Goal: Task Accomplishment & Management: Complete application form

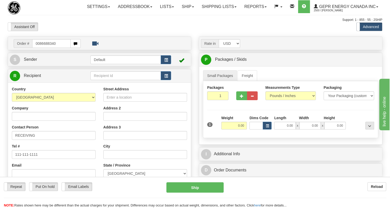
click at [39, 48] on input "0086688340" at bounding box center [51, 43] width 38 height 9
type input "86688340"
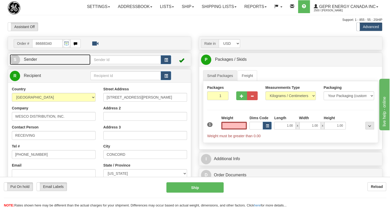
type input "0.00"
click at [31, 62] on span "Sender" at bounding box center [30, 59] width 13 height 4
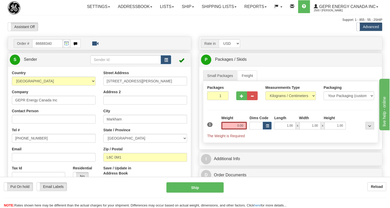
type input "MARKHAM"
click at [27, 143] on input "[PHONE_NUMBER]" at bounding box center [54, 138] width 84 height 9
paste input "[PHONE_NUMBER]"
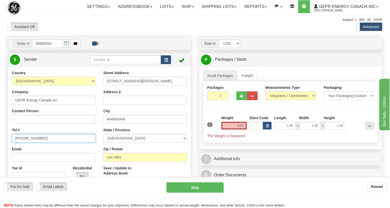
type input "[PHONE_NUMBER]"
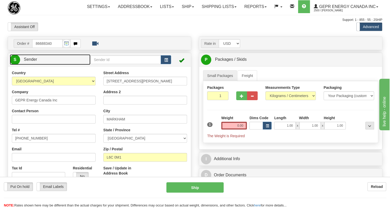
click at [33, 62] on span "Sender" at bounding box center [30, 59] width 13 height 4
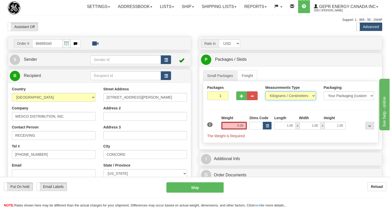
click at [279, 100] on select "Pounds / Inches Kilograms / Centimeters" at bounding box center [290, 96] width 51 height 9
select select "0"
click at [265, 100] on select "Pounds / Inches Kilograms / Centimeters" at bounding box center [290, 96] width 51 height 9
click at [236, 130] on input "0.00" at bounding box center [234, 126] width 26 height 8
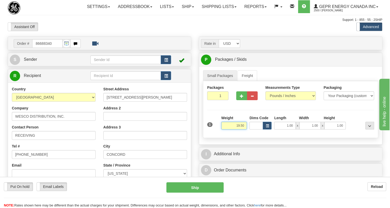
type input "19.50"
click at [214, 100] on input "1" at bounding box center [217, 96] width 21 height 9
type input "2"
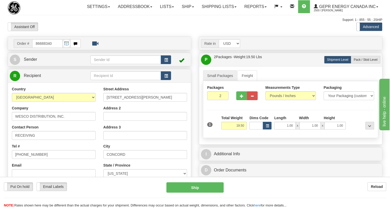
click at [86, 22] on div "Support: 1 - 855 - 55 - 2SHIP" at bounding box center [195, 20] width 375 height 4
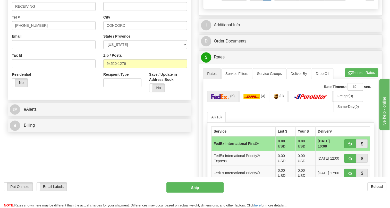
scroll to position [140, 0]
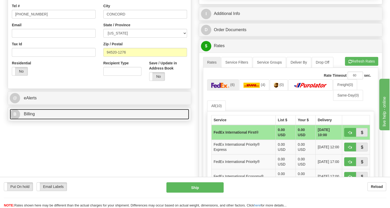
click at [28, 116] on span "Billing" at bounding box center [29, 114] width 11 height 4
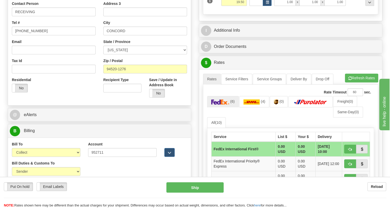
scroll to position [70, 0]
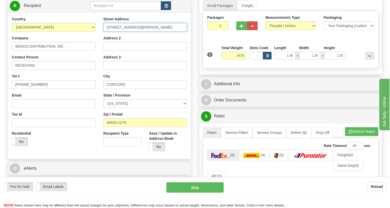
drag, startPoint x: 150, startPoint y: 38, endPoint x: 107, endPoint y: 40, distance: 43.1
click at [107, 32] on input "2500 Dean Lesher Dr Ste C" at bounding box center [145, 27] width 84 height 9
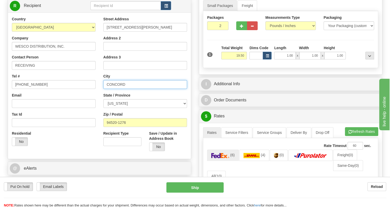
drag, startPoint x: 126, startPoint y: 95, endPoint x: 105, endPoint y: 96, distance: 20.9
click at [105, 89] on input "CONCORD" at bounding box center [145, 84] width 84 height 9
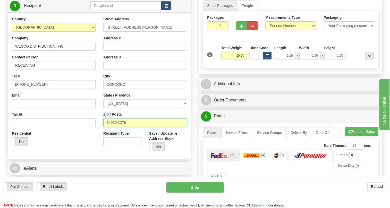
drag, startPoint x: 126, startPoint y: 134, endPoint x: 99, endPoint y: 136, distance: 26.9
click at [99, 136] on div "Street Address 2500 Dean Lesher Dr Ste C Address 2 Address 3 City CONCORD State…" at bounding box center [145, 85] width 92 height 139
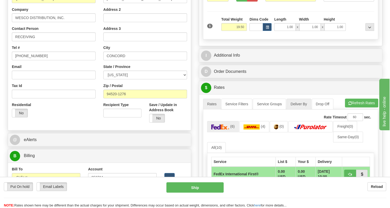
scroll to position [94, 0]
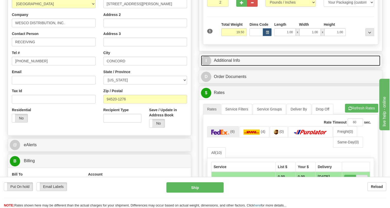
click at [236, 66] on link "I Additional Info" at bounding box center [290, 60] width 179 height 11
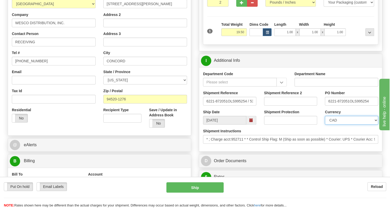
click at [342, 125] on select "CAD USD EUR ZAR [PERSON_NAME] ARN AUD AUS AWG BBD BFR BGN BHD BMD BND BRC BRL C…" at bounding box center [351, 120] width 53 height 9
select select "1"
click at [325, 125] on select "CAD USD EUR ZAR [PERSON_NAME] ARN AUD AUS AWG BBD BFR BGN BHD BMD BND BRC BRL C…" at bounding box center [351, 120] width 53 height 9
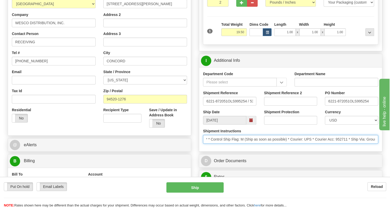
scroll to position [0, 0]
drag, startPoint x: 323, startPoint y: 152, endPoint x: 208, endPoint y: 156, distance: 115.3
click at [208, 148] on div "Shipment Instructions * ; Charge acct:952711 * * Control Ship Flag: M (Ship as …" at bounding box center [290, 138] width 183 height 19
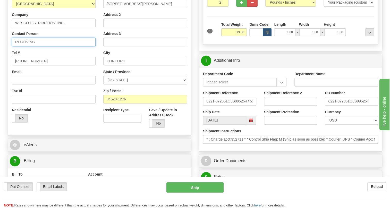
click at [15, 46] on input "RECEIVING" at bounding box center [54, 42] width 84 height 9
paste input "Brian Wortman"
type input "Brian Wortman / RECEIVING"
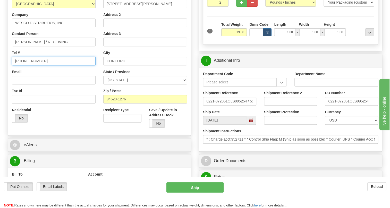
click at [28, 65] on input "[PHONE_NUMBER]" at bounding box center [54, 61] width 84 height 9
paste input "925) 391-3843"
type input "(925) 391-3843"
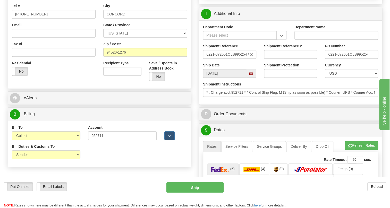
scroll to position [164, 0]
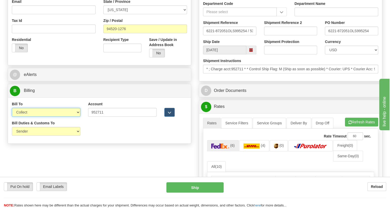
click at [62, 117] on select "Sender Recipient Third Party Collect" at bounding box center [46, 112] width 69 height 9
select select "1"
click at [12, 117] on select "Sender Recipient Third Party Collect" at bounding box center [46, 112] width 69 height 9
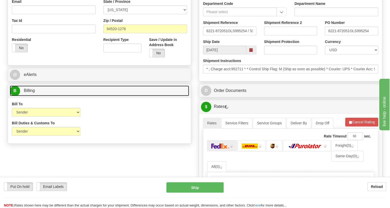
click at [28, 93] on span "Billing" at bounding box center [29, 90] width 11 height 4
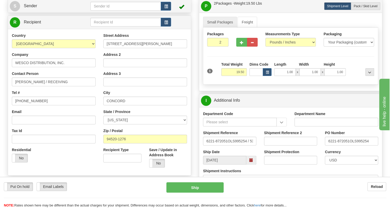
scroll to position [47, 0]
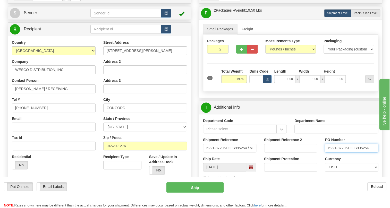
drag, startPoint x: 349, startPoint y: 160, endPoint x: 325, endPoint y: 160, distance: 24.2
click at [325, 153] on input "6221-872051OLS995254" at bounding box center [351, 148] width 53 height 9
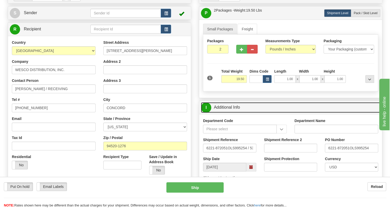
click at [227, 113] on link "I Additional Info" at bounding box center [290, 107] width 179 height 11
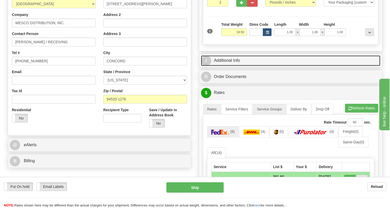
scroll to position [117, 0]
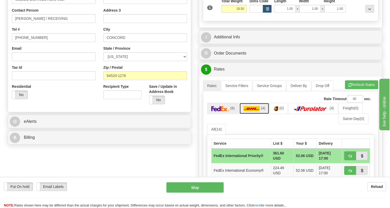
click at [251, 111] on img at bounding box center [252, 108] width 16 height 5
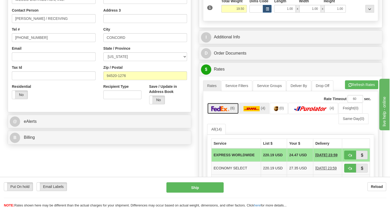
click at [226, 114] on link "(6)" at bounding box center [223, 108] width 32 height 11
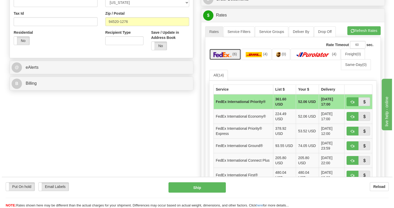
scroll to position [187, 0]
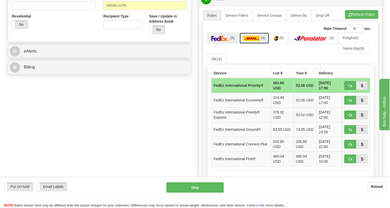
click at [247, 41] on img at bounding box center [252, 38] width 16 height 5
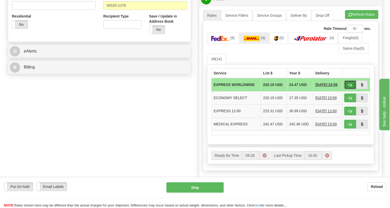
click at [351, 87] on span "button" at bounding box center [350, 85] width 4 height 3
type input "P"
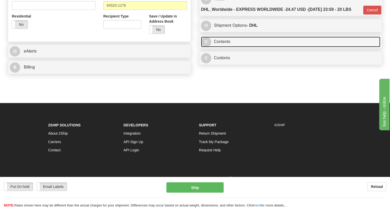
click at [226, 47] on link "C Contents" at bounding box center [290, 42] width 179 height 11
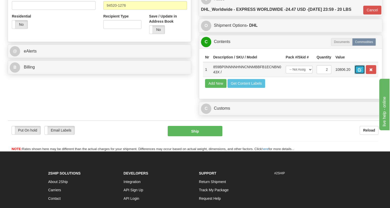
click at [361, 72] on span "button" at bounding box center [360, 69] width 4 height 3
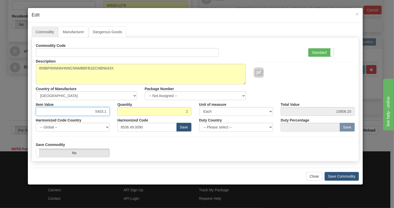
click at [101, 111] on input "5403.1" at bounding box center [73, 111] width 74 height 9
type input "3465.42"
type input "6930.84"
click at [315, 52] on label "Standard" at bounding box center [320, 52] width 25 height 8
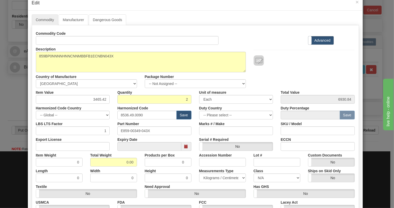
scroll to position [47, 0]
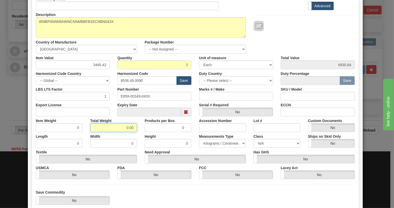
click at [120, 124] on input "0.00" at bounding box center [113, 127] width 47 height 9
type input "1.00"
type input "0.5000"
click at [218, 141] on select "Pounds / Inches Kilograms / Centimeters" at bounding box center [222, 143] width 47 height 9
select select "0"
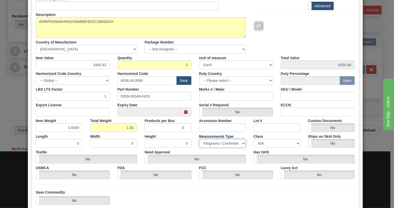
click at [199, 139] on select "Pounds / Inches Kilograms / Centimeters" at bounding box center [222, 143] width 47 height 9
click at [191, 134] on div "Height 0" at bounding box center [168, 140] width 54 height 16
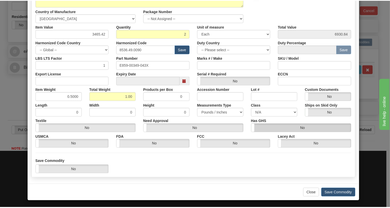
scroll to position [78, 0]
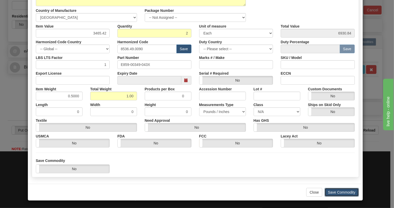
click at [339, 192] on button "Save Commodity" at bounding box center [341, 192] width 34 height 9
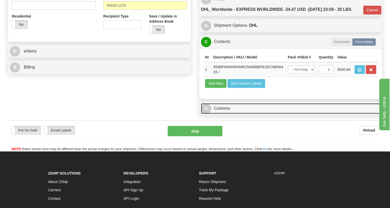
click at [218, 114] on link "C Customs" at bounding box center [290, 108] width 179 height 11
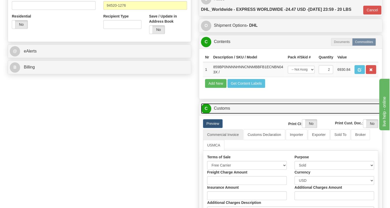
click at [228, 114] on link "C Customs" at bounding box center [290, 108] width 179 height 11
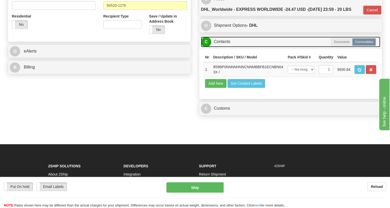
click at [224, 47] on link "C Contents" at bounding box center [290, 42] width 179 height 11
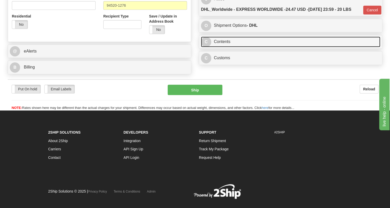
click at [224, 47] on link "C Contents" at bounding box center [290, 42] width 179 height 11
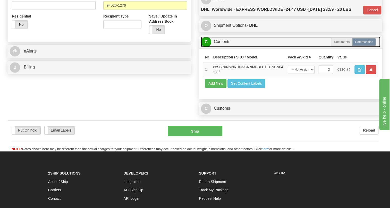
click at [224, 47] on link "C Contents" at bounding box center [290, 42] width 179 height 11
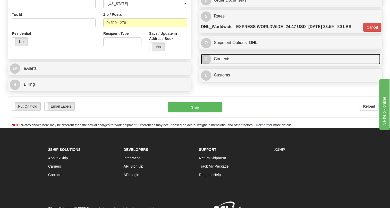
scroll to position [140, 0]
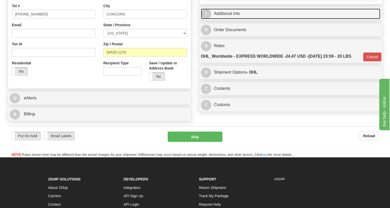
click at [232, 19] on link "I Additional Info" at bounding box center [290, 14] width 179 height 11
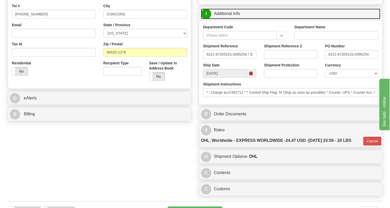
click at [232, 19] on link "I Additional Info" at bounding box center [290, 14] width 179 height 11
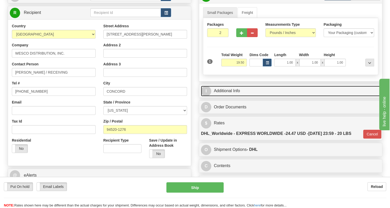
scroll to position [47, 0]
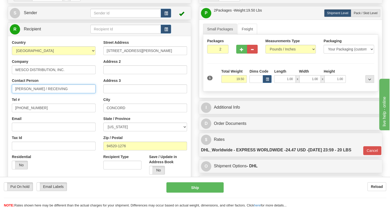
drag, startPoint x: 62, startPoint y: 101, endPoint x: 46, endPoint y: 103, distance: 15.9
click at [46, 93] on input "Brian Wortman / RECEIVING" at bounding box center [54, 89] width 84 height 9
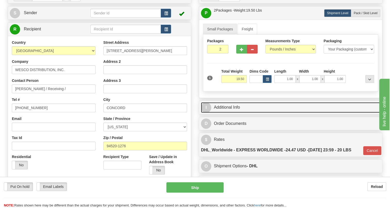
click at [227, 113] on link "I Additional Info" at bounding box center [290, 107] width 179 height 11
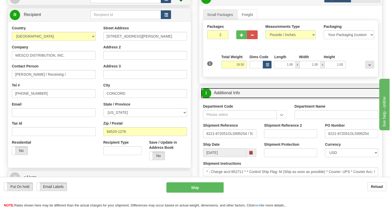
scroll to position [94, 0]
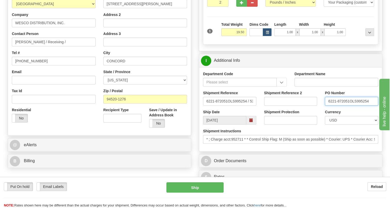
drag, startPoint x: 349, startPoint y: 112, endPoint x: 327, endPoint y: 114, distance: 22.0
click at [327, 106] on input "6221-872051OLS995254" at bounding box center [351, 101] width 53 height 9
click at [334, 106] on input "6221-872051OLS995254" at bounding box center [351, 101] width 53 height 9
drag, startPoint x: 349, startPoint y: 113, endPoint x: 332, endPoint y: 113, distance: 17.5
click at [327, 106] on input "6221-872051OLS995254" at bounding box center [351, 101] width 53 height 9
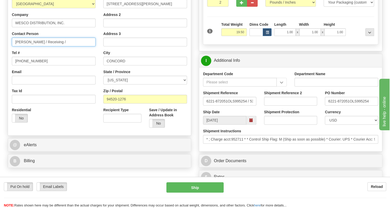
click at [66, 46] on input "Brian Wortman / Receiving /" at bounding box center [54, 42] width 84 height 9
paste input "6221-872051"
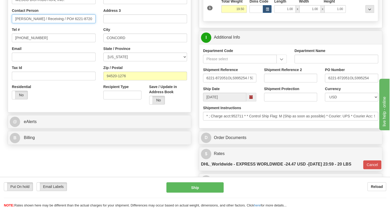
scroll to position [117, 0]
type input "Brian Wortman / Receiving / PO# 6221-872051"
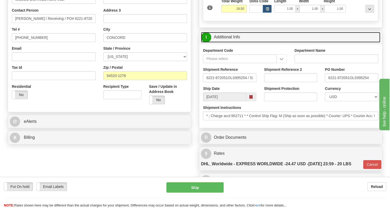
click at [226, 43] on link "I Additional Info" at bounding box center [290, 37] width 179 height 11
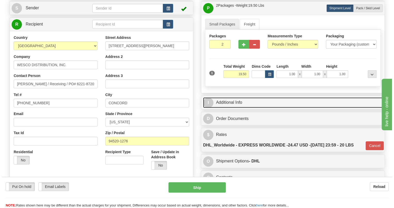
scroll to position [47, 0]
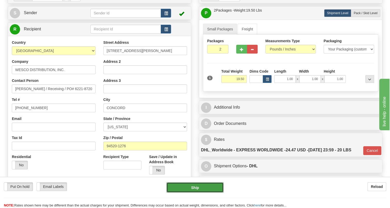
click at [196, 187] on button "Ship" at bounding box center [195, 187] width 57 height 10
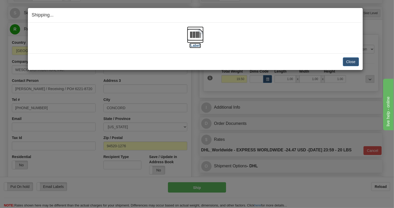
click at [196, 37] on img at bounding box center [195, 35] width 16 height 16
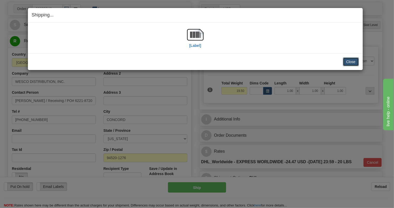
click at [352, 62] on button "Close" at bounding box center [351, 61] width 16 height 9
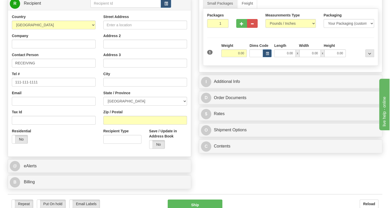
scroll to position [117, 0]
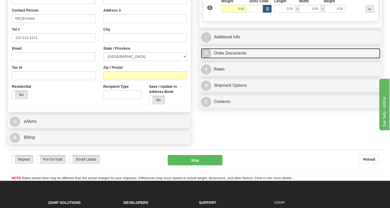
click at [227, 59] on link "D Order Documents" at bounding box center [290, 53] width 179 height 11
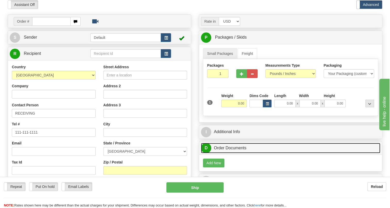
scroll to position [0, 0]
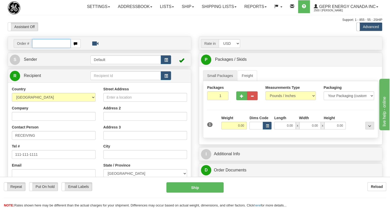
click at [37, 48] on input "text" at bounding box center [51, 43] width 38 height 9
paste input "0086688338"
click at [39, 48] on input "0086688338" at bounding box center [51, 43] width 38 height 9
type input "86688338"
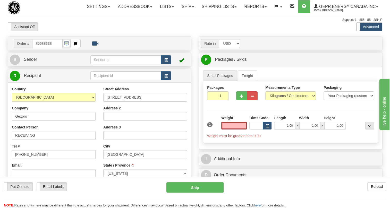
type input "JACKSONVILLE"
type input "0.00"
drag, startPoint x: 34, startPoint y: 71, endPoint x: 5, endPoint y: 80, distance: 30.4
click at [34, 62] on span "Sender" at bounding box center [30, 59] width 13 height 4
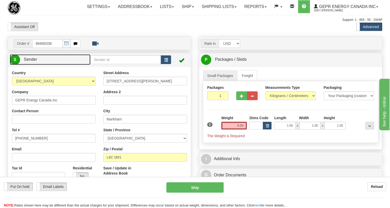
type input "MARKHAM"
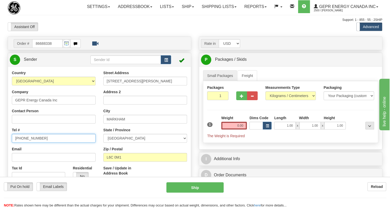
click at [32, 143] on input "[PHONE_NUMBER]" at bounding box center [54, 138] width 84 height 9
paste input "[PHONE_NUMBER]"
type input "[PHONE_NUMBER]"
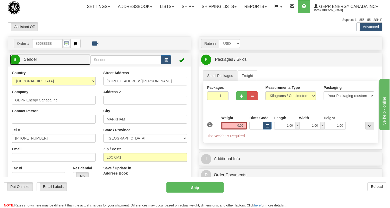
click at [33, 62] on span "Sender" at bounding box center [30, 59] width 13 height 4
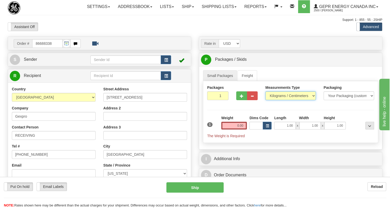
drag, startPoint x: 286, startPoint y: 106, endPoint x: 283, endPoint y: 108, distance: 3.6
click at [286, 100] on select "Pounds / Inches Kilograms / Centimeters" at bounding box center [290, 96] width 51 height 9
select select "0"
click at [265, 100] on select "Pounds / Inches Kilograms / Centimeters" at bounding box center [290, 96] width 51 height 9
click at [236, 130] on input "0.00" at bounding box center [234, 126] width 26 height 8
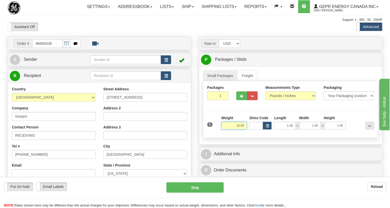
type input "10.00"
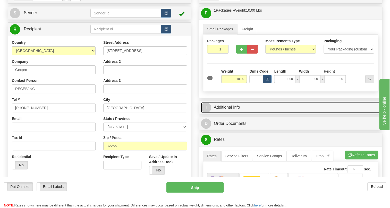
drag, startPoint x: 234, startPoint y: 120, endPoint x: 260, endPoint y: 121, distance: 26.1
click at [234, 113] on link "I Additional Info" at bounding box center [290, 107] width 179 height 11
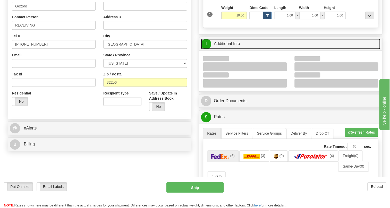
scroll to position [117, 0]
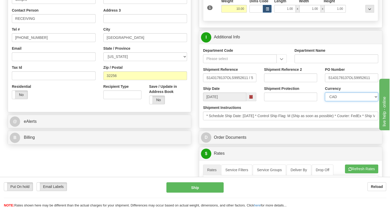
drag, startPoint x: 347, startPoint y: 107, endPoint x: 346, endPoint y: 104, distance: 2.7
click at [347, 101] on select "CAD USD EUR ZAR [PERSON_NAME] ARN AUD AUS AWG BBD BFR BGN BHD BMD BND BRC BRL C…" at bounding box center [351, 97] width 53 height 9
select select "1"
click at [325, 101] on select "CAD USD EUR ZAR [PERSON_NAME] ARN AUD AUS AWG BBD BFR BGN BHD BMD BND BRC BRL C…" at bounding box center [351, 97] width 53 height 9
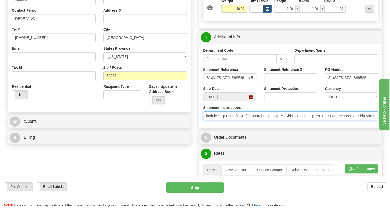
scroll to position [0, 0]
drag, startPoint x: 340, startPoint y: 127, endPoint x: 201, endPoint y: 128, distance: 139.5
click at [201, 124] on div "Shipment Instructions * Schedule Ship Date: 9/4/2025 * Control Ship Flag: M (Sh…" at bounding box center [290, 114] width 183 height 19
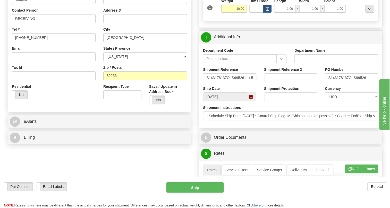
click at [198, 130] on div "Rate in Account Currency ARN AWG AUD AUS BHD BBD BFR BMD BRC BRL GBP UKL BND BG…" at bounding box center [290, 169] width 191 height 499
drag, startPoint x: 348, startPoint y: 88, endPoint x: 321, endPoint y: 89, distance: 27.9
click at [321, 86] on div "Shipment Reference S143178137OLS9952611 / 535044 Shipment Reference 2 PO Number…" at bounding box center [290, 76] width 183 height 19
drag, startPoint x: 39, startPoint y: 28, endPoint x: 39, endPoint y: 33, distance: 4.4
click at [39, 23] on input "RECEIVING" at bounding box center [54, 18] width 84 height 9
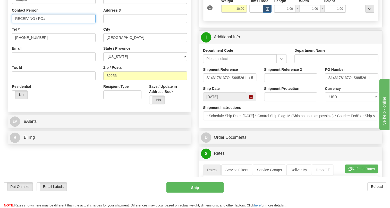
paste input "S143178137"
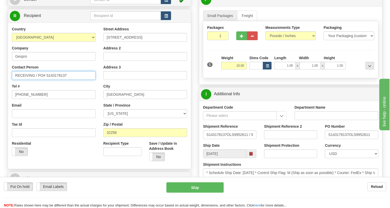
scroll to position [47, 0]
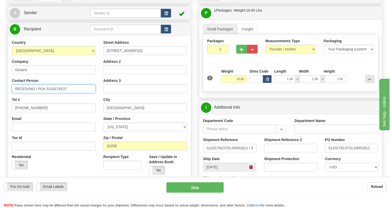
type input "RECEIVING / PO# S143178137"
drag, startPoint x: 27, startPoint y: 82, endPoint x: 17, endPoint y: 83, distance: 9.8
click at [17, 74] on input "Gexpro" at bounding box center [54, 69] width 84 height 9
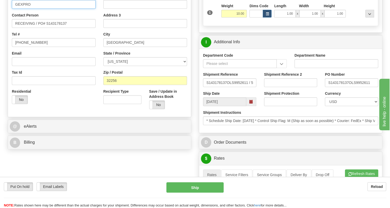
scroll to position [117, 0]
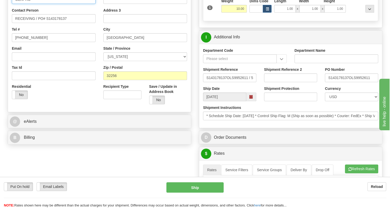
type input "GEXPRO"
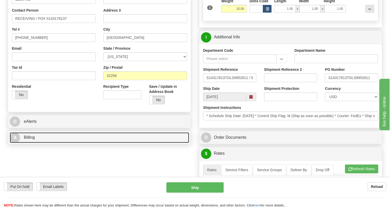
click at [30, 140] on span "Billing" at bounding box center [29, 137] width 11 height 4
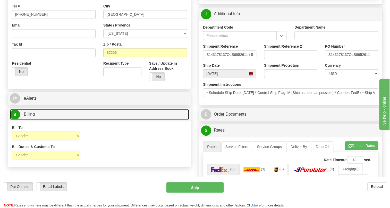
scroll to position [140, 0]
click at [29, 116] on span "Billing" at bounding box center [29, 114] width 11 height 4
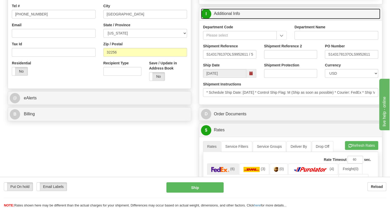
click at [231, 19] on link "I Additional Info" at bounding box center [290, 14] width 179 height 11
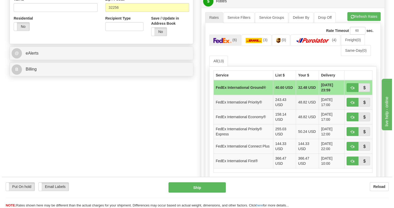
scroll to position [187, 0]
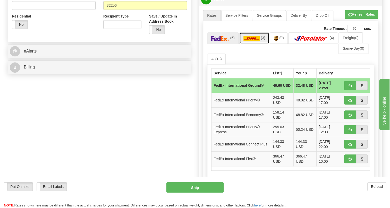
click at [256, 41] on img at bounding box center [252, 38] width 16 height 5
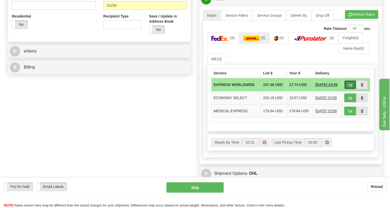
click at [349, 87] on span "button" at bounding box center [350, 85] width 4 height 3
type input "P"
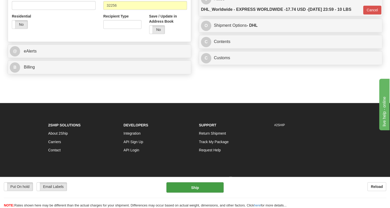
drag, startPoint x: 82, startPoint y: 101, endPoint x: 168, endPoint y: 99, distance: 85.6
click at [82, 101] on div "Put On hold Put On hold Email Labels Email Labels Edit Reload" at bounding box center [195, 90] width 375 height 26
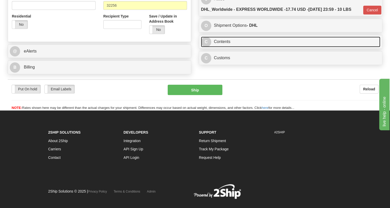
click at [226, 47] on link "C Contents" at bounding box center [290, 42] width 179 height 11
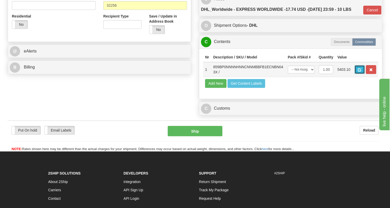
click at [360, 72] on span "button" at bounding box center [360, 69] width 4 height 3
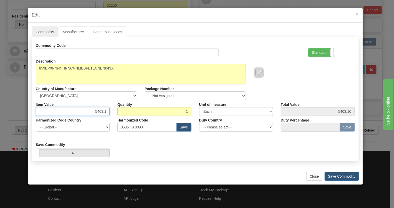
click at [101, 111] on input "5403.1" at bounding box center [73, 111] width 74 height 9
type input "3465.41"
drag, startPoint x: 320, startPoint y: 52, endPoint x: 316, endPoint y: 53, distance: 3.5
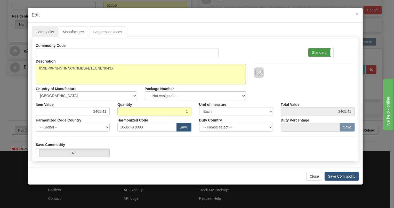
click at [320, 52] on label "Standard" at bounding box center [320, 52] width 25 height 8
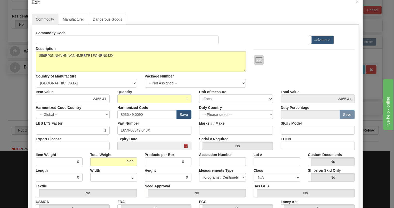
scroll to position [70, 0]
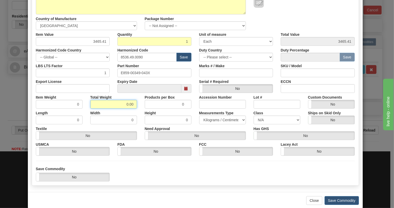
click at [118, 102] on input "0.00" at bounding box center [113, 104] width 47 height 9
type input "1.00"
type input "1.0000"
click at [211, 117] on select "Pounds / Inches Kilograms / Centimeters" at bounding box center [222, 120] width 47 height 9
select select "0"
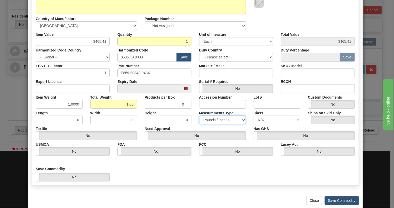
click at [199, 116] on select "Pounds / Inches Kilograms / Centimeters" at bounding box center [222, 120] width 47 height 9
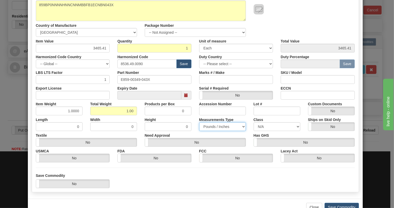
scroll to position [31, 0]
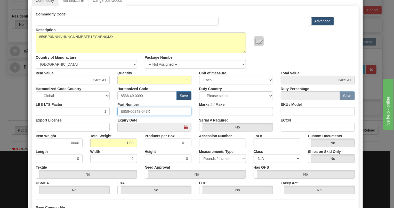
click at [132, 111] on input "E859-00349-043X" at bounding box center [154, 111] width 74 height 9
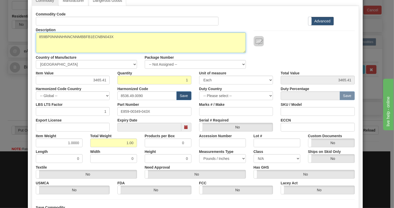
click at [88, 37] on textarea "859BP0NNNNHNNCNNMBBFB1ECNBN043X" at bounding box center [141, 42] width 210 height 21
paste textarea
type textarea "859BP0NNNNHNNCNNMBBFB1ECNBN"
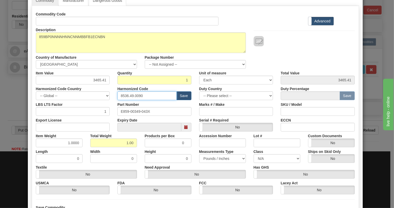
click at [135, 94] on input "8536.49.0090" at bounding box center [146, 96] width 59 height 9
paste input "7.10.916"
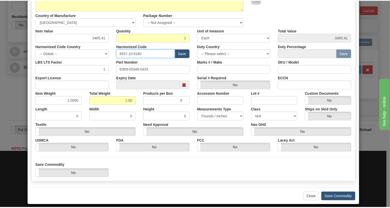
scroll to position [78, 0]
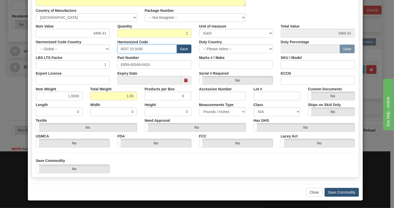
type input "8537.10.9160"
click at [338, 193] on button "Save Commodity" at bounding box center [341, 192] width 34 height 9
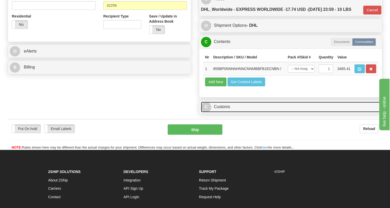
click at [224, 112] on link "C Customs" at bounding box center [290, 107] width 179 height 11
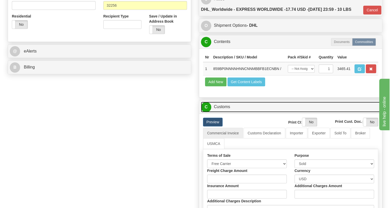
click at [224, 112] on link "C Customs" at bounding box center [290, 107] width 179 height 11
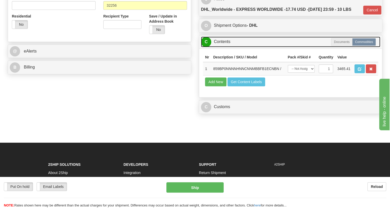
click at [224, 47] on link "C Contents" at bounding box center [290, 42] width 179 height 11
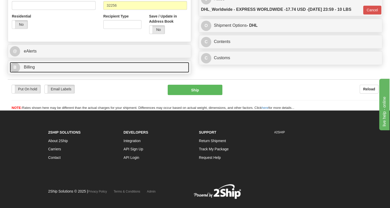
click at [33, 69] on span "Billing" at bounding box center [29, 67] width 11 height 4
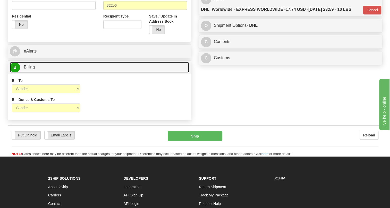
click at [33, 69] on span "Billing" at bounding box center [29, 67] width 11 height 4
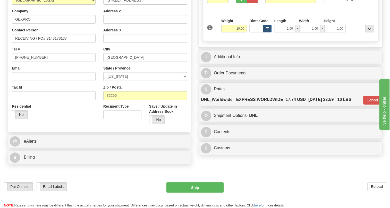
scroll to position [94, 0]
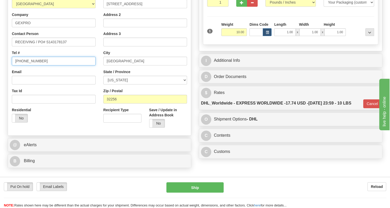
click at [30, 65] on input "[PHONE_NUMBER]" at bounding box center [54, 61] width 84 height 9
paste input "813 962 367"
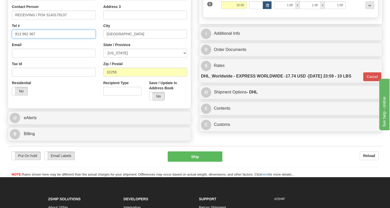
scroll to position [140, 0]
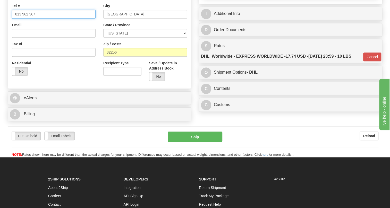
type input "813 962 367"
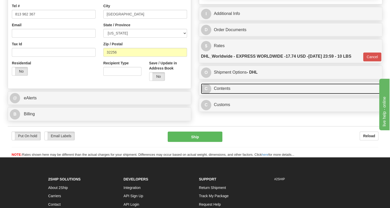
click at [225, 94] on link "C Contents" at bounding box center [290, 89] width 179 height 11
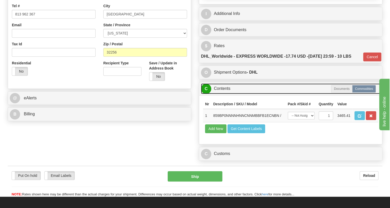
click at [225, 94] on link "C Contents" at bounding box center [290, 89] width 179 height 11
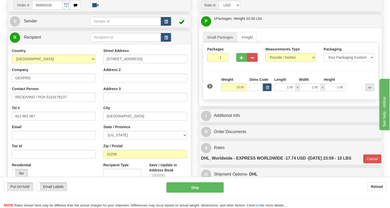
scroll to position [47, 0]
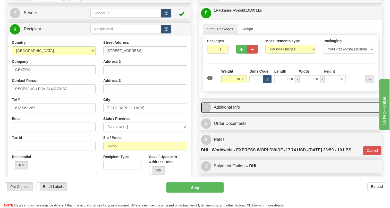
click at [228, 113] on link "I Additional Info" at bounding box center [290, 107] width 179 height 11
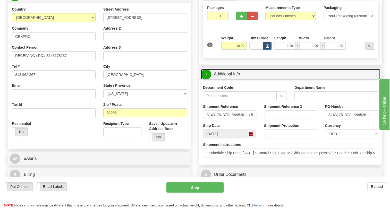
scroll to position [94, 0]
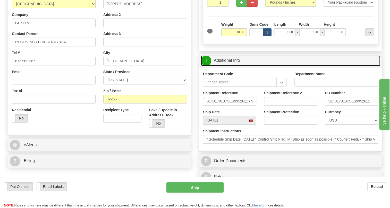
click at [229, 66] on link "I Additional Info" at bounding box center [290, 60] width 179 height 11
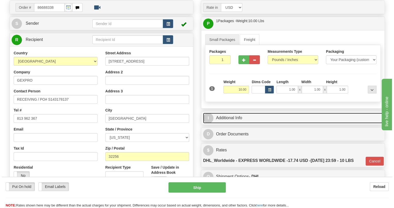
scroll to position [47, 0]
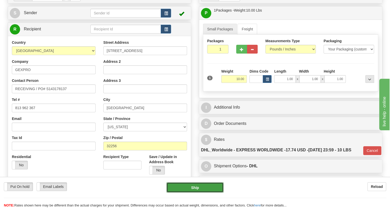
click at [194, 189] on button "Ship" at bounding box center [195, 187] width 57 height 10
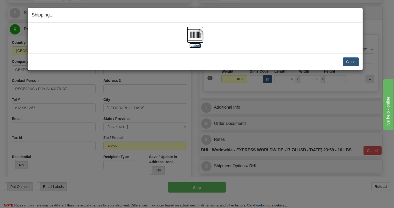
click at [195, 35] on img at bounding box center [195, 35] width 16 height 16
click at [199, 38] on img at bounding box center [195, 35] width 16 height 16
click at [354, 62] on button "Close" at bounding box center [351, 61] width 16 height 9
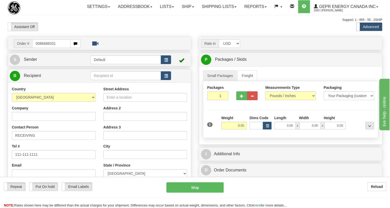
click at [39, 48] on input "0086688331" at bounding box center [51, 43] width 38 height 9
type input "86688331"
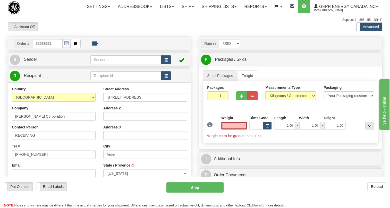
type input "ARDEN"
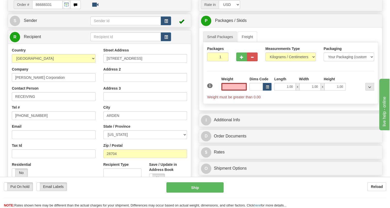
scroll to position [47, 0]
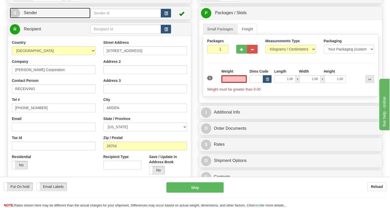
type input "0.00"
drag, startPoint x: 31, startPoint y: 22, endPoint x: 14, endPoint y: 28, distance: 17.9
click at [31, 15] on span "Sender" at bounding box center [30, 13] width 13 height 4
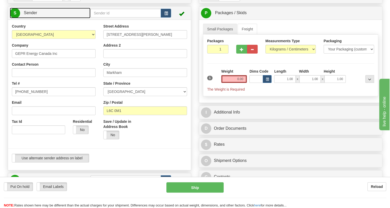
type input "MARKHAM"
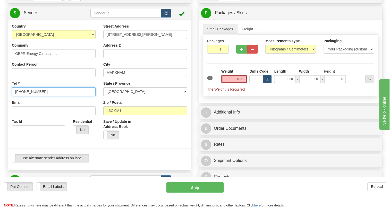
click at [34, 96] on input "[PHONE_NUMBER]" at bounding box center [54, 91] width 84 height 9
paste input "[PHONE_NUMBER]"
type input "[PHONE_NUMBER]"
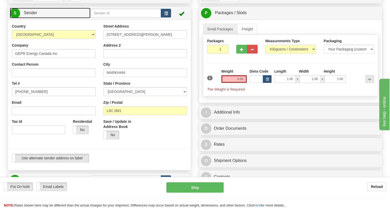
click at [34, 15] on span "Sender" at bounding box center [30, 13] width 13 height 4
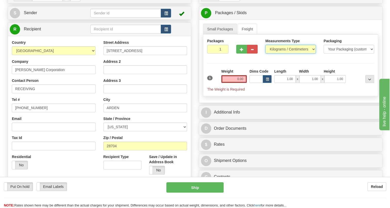
click at [280, 54] on select "Pounds / Inches Kilograms / Centimeters" at bounding box center [290, 49] width 51 height 9
select select "0"
click at [265, 54] on select "Pounds / Inches Kilograms / Centimeters" at bounding box center [290, 49] width 51 height 9
click at [233, 83] on input "0.00" at bounding box center [234, 79] width 26 height 8
type input "0.00"
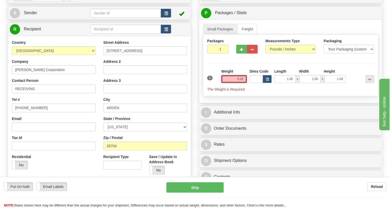
click at [238, 83] on input "0.00" at bounding box center [234, 79] width 26 height 8
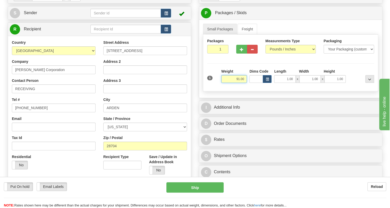
type input "91.00"
click at [215, 54] on input "1" at bounding box center [217, 49] width 21 height 9
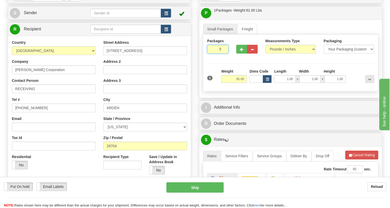
type input "5"
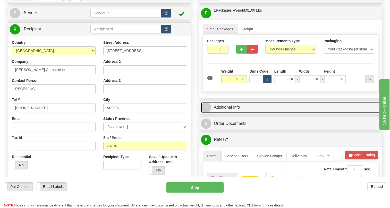
click at [228, 113] on link "I Additional Info" at bounding box center [290, 107] width 179 height 11
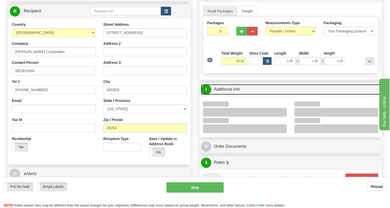
scroll to position [117, 0]
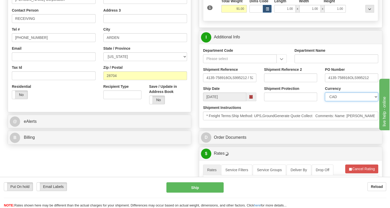
click at [342, 101] on select "CAD USD EUR ZAR [PERSON_NAME] ARN AUD AUS AWG BBD BFR BGN BHD BMD BND BRC BRL C…" at bounding box center [351, 97] width 53 height 9
select select "1"
click at [325, 101] on select "CAD USD EUR ZAR [PERSON_NAME] ARN AUD AUS AWG BBD BFR BGN BHD BMD BND BRC BRL C…" at bounding box center [351, 97] width 53 height 9
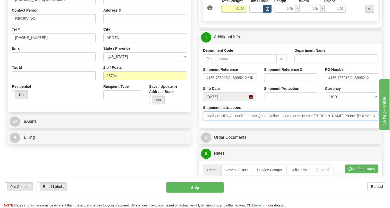
scroll to position [0, 87]
drag, startPoint x: 347, startPoint y: 128, endPoint x: 353, endPoint y: 130, distance: 6.9
click at [353, 120] on input "* Freight Terms:Ship Method: UPS,GroundGenerate Quote Collect Comments: Name: […" at bounding box center [290, 116] width 175 height 9
click at [323, 120] on input "* Freight Terms:Ship Method: UPS,GroundGenerate Quote Collect Comments: Name: […" at bounding box center [290, 116] width 175 height 9
drag, startPoint x: 323, startPoint y: 127, endPoint x: 261, endPoint y: 127, distance: 61.9
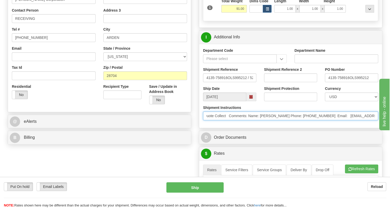
click at [261, 120] on input "* Freight Terms:Ship Method: UPS,GroundGenerate Quote Collect Comments: Name: […" at bounding box center [290, 116] width 175 height 9
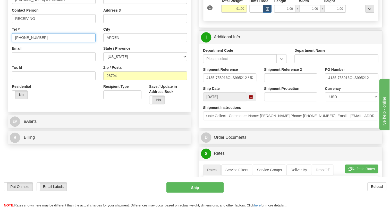
scroll to position [0, 0]
click at [31, 42] on input "[PHONE_NUMBER]" at bounding box center [54, 37] width 84 height 9
paste input "[PERSON_NAME] Phone: [PHONE_NUMBER]"
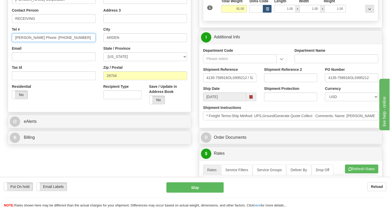
drag, startPoint x: 54, startPoint y: 49, endPoint x: 15, endPoint y: 50, distance: 39.4
click at [15, 42] on input "[PERSON_NAME] Phone: [PHONE_NUMBER]" at bounding box center [54, 37] width 84 height 9
type input "[PHONE_NUMBER]"
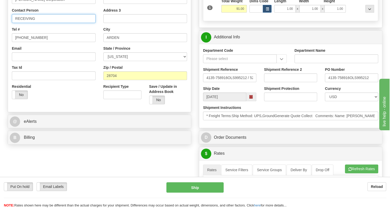
click at [40, 23] on input "RECEIVING" at bounding box center [54, 18] width 84 height 9
paste input "[PERSON_NAME] Phone:"
click at [40, 23] on input "RECEIVING / BBryson [PERSON_NAME] Phone:" at bounding box center [54, 18] width 84 height 9
click at [81, 23] on input "RECEIVING / [PERSON_NAME] Phone:" at bounding box center [54, 18] width 84 height 9
type input "RECEIVING / [PERSON_NAME]"
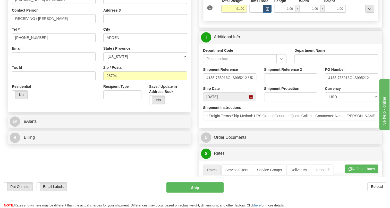
click at [99, 60] on div "Street Address [STREET_ADDRESS] Address 2 Address 3 City [GEOGRAPHIC_DATA] Stat…" at bounding box center [145, 39] width 92 height 139
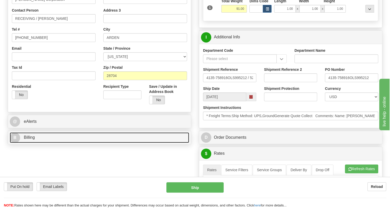
click at [31, 140] on span "Billing" at bounding box center [29, 137] width 11 height 4
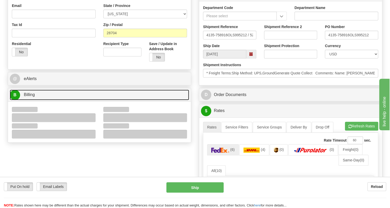
scroll to position [164, 0]
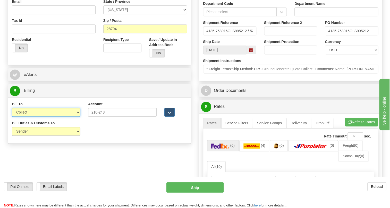
click at [47, 117] on select "Sender Recipient Third Party Collect" at bounding box center [46, 112] width 69 height 9
select select "1"
click at [12, 117] on select "Sender Recipient Third Party Collect" at bounding box center [46, 112] width 69 height 9
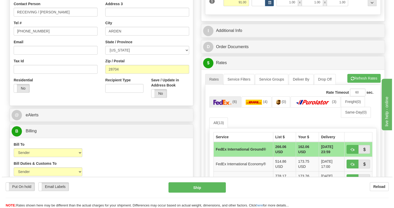
scroll to position [140, 0]
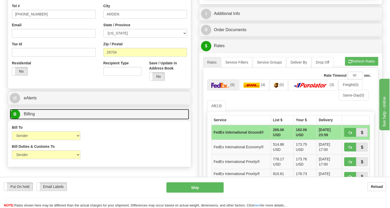
click at [33, 116] on span "Billing" at bounding box center [29, 114] width 11 height 4
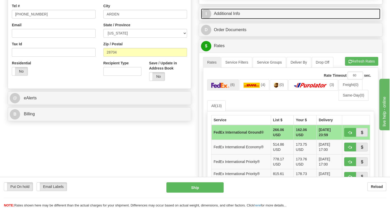
click at [231, 19] on link "I Additional Info" at bounding box center [290, 14] width 179 height 11
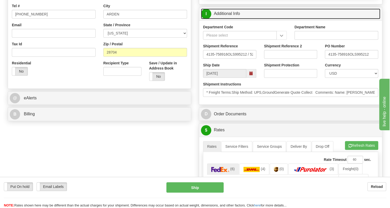
click at [231, 19] on link "I Additional Info" at bounding box center [290, 14] width 179 height 11
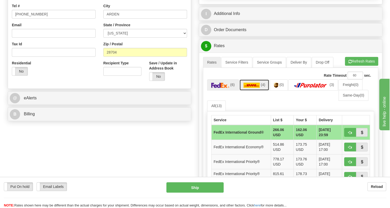
click at [252, 88] on img at bounding box center [252, 85] width 16 height 5
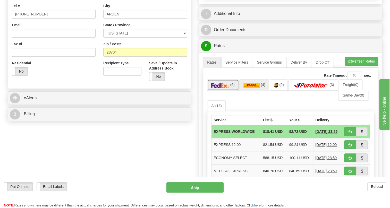
click at [225, 88] on img at bounding box center [220, 85] width 18 height 5
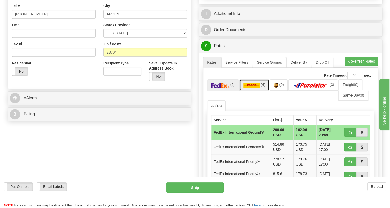
click at [254, 90] on link "(4)" at bounding box center [254, 84] width 30 height 11
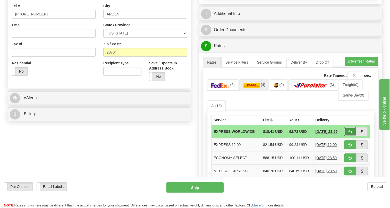
click at [350, 134] on span "button" at bounding box center [350, 131] width 4 height 3
type input "P"
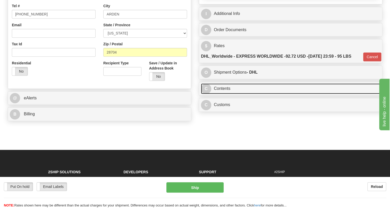
click at [229, 94] on link "C Contents" at bounding box center [290, 89] width 179 height 11
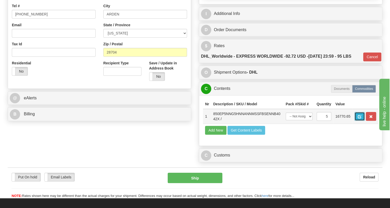
click at [359, 119] on span "button" at bounding box center [360, 116] width 4 height 3
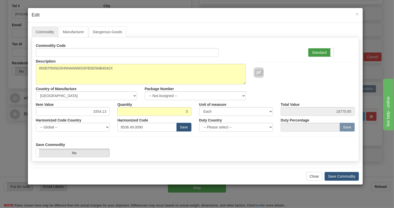
click at [318, 52] on label "Standard" at bounding box center [320, 52] width 25 height 8
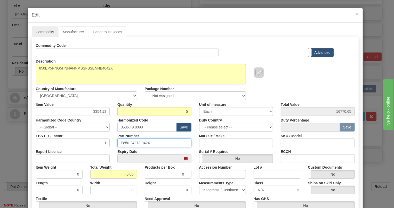
click at [134, 143] on input "E850-24273-042X" at bounding box center [154, 143] width 74 height 9
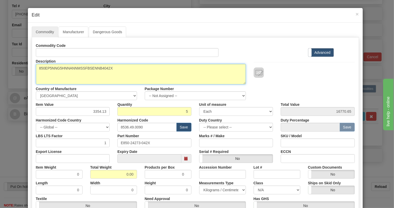
click at [83, 66] on textarea "850EP5NNG5HNNANNMSSFBSENNB4042X" at bounding box center [141, 74] width 210 height 21
paste textarea "-E-P5-NN-G5-H-N-N-A-N-N-M-S-S-F-B-SE-"
type textarea "850-E-P5-NN-G5-H-N-N-A-N-N-M-S-S-F-B-SE-"
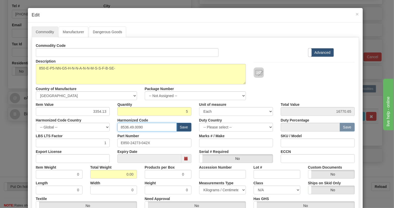
click at [136, 127] on input "8536.49.0090" at bounding box center [146, 127] width 59 height 9
paste input "7.10.916"
type input "8537.10.9160"
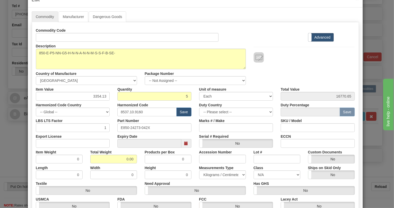
scroll to position [23, 0]
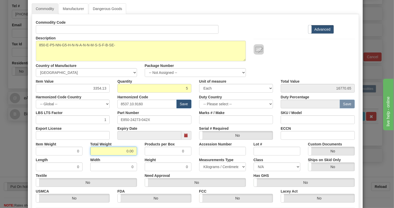
click at [122, 150] on input "0.00" at bounding box center [113, 151] width 47 height 9
type input "1.00"
type input "0.2000"
click at [210, 165] on select "Pounds / Inches Kilograms / Centimeters" at bounding box center [222, 167] width 47 height 9
select select "0"
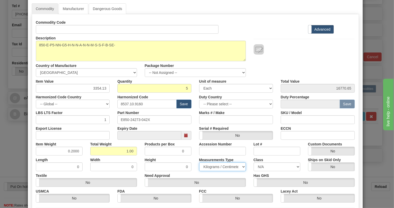
click at [199, 163] on select "Pounds / Inches Kilograms / Centimeters" at bounding box center [222, 167] width 47 height 9
click at [192, 147] on div "Products per Box 0" at bounding box center [168, 148] width 54 height 16
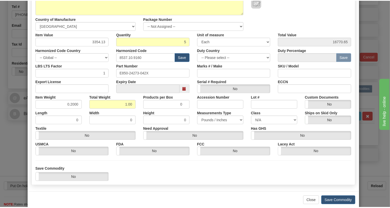
scroll to position [70, 0]
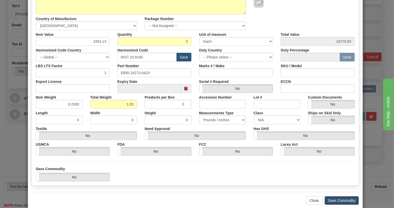
click at [333, 201] on button "Save Commodity" at bounding box center [341, 200] width 34 height 9
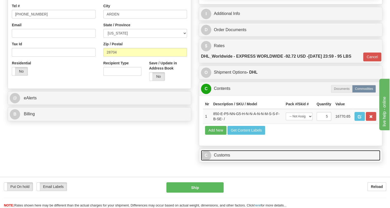
click at [226, 161] on link "C Customs" at bounding box center [290, 155] width 179 height 11
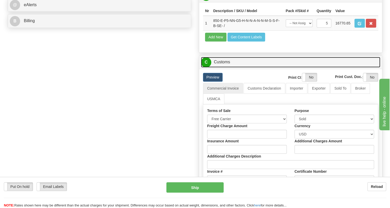
scroll to position [234, 0]
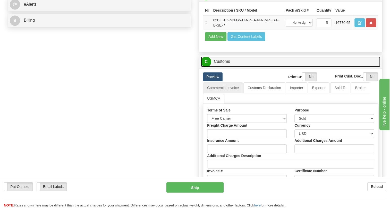
click at [225, 67] on link "C Customs" at bounding box center [290, 61] width 179 height 11
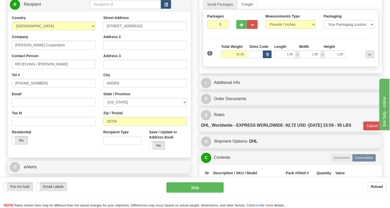
scroll to position [70, 0]
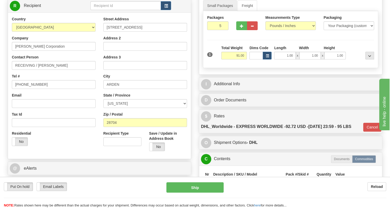
click at [194, 169] on div "Order # 86688331 S" at bounding box center [99, 80] width 191 height 228
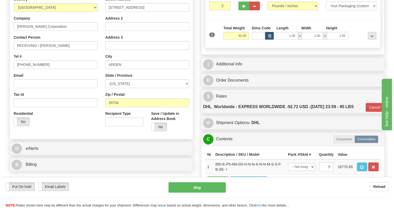
scroll to position [117, 0]
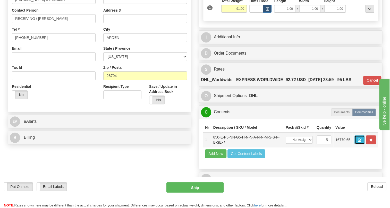
click at [359, 142] on span "button" at bounding box center [360, 140] width 4 height 3
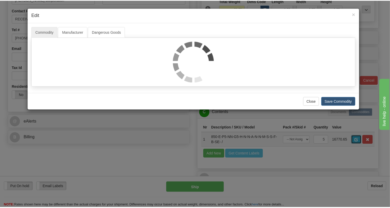
scroll to position [0, 0]
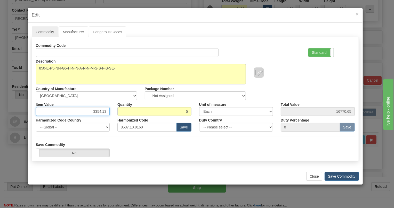
click at [97, 112] on input "3354.13" at bounding box center [73, 111] width 74 height 9
type input "3130.28"
type input "15651.40"
click at [220, 143] on div "Save Commodity Yes No" at bounding box center [195, 149] width 326 height 15
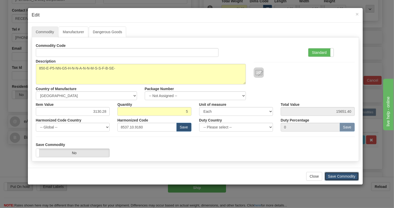
click at [342, 176] on button "Save Commodity" at bounding box center [341, 176] width 34 height 9
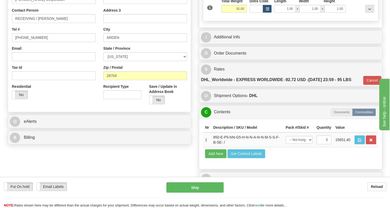
scroll to position [140, 0]
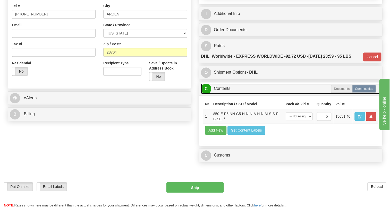
click at [223, 94] on link "C Contents" at bounding box center [290, 89] width 179 height 11
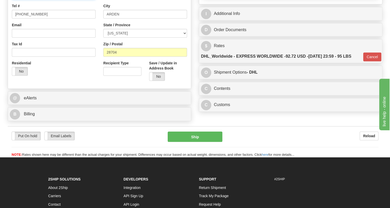
paste input "[PHONE_NUMBER]"
drag, startPoint x: 87, startPoint y: 6, endPoint x: 67, endPoint y: 7, distance: 19.9
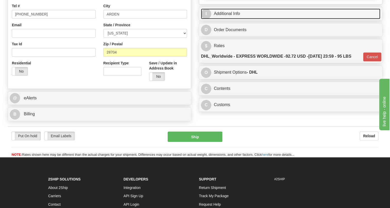
click at [232, 19] on link "I Additional Info" at bounding box center [290, 14] width 179 height 11
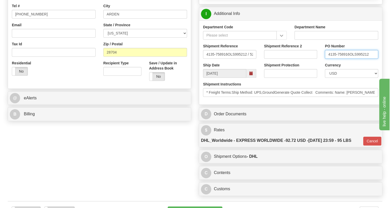
click at [348, 59] on input "4135-758916OLS995212" at bounding box center [351, 54] width 53 height 9
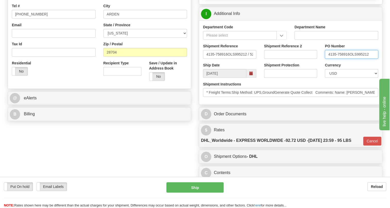
drag, startPoint x: 348, startPoint y: 66, endPoint x: 328, endPoint y: 68, distance: 20.9
click at [328, 59] on input "4135-758916OLS995212" at bounding box center [351, 54] width 53 height 9
paste input "4135-758916"
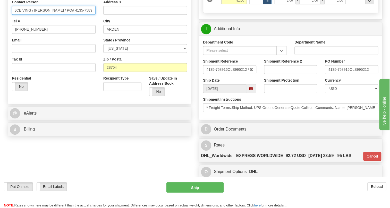
scroll to position [117, 0]
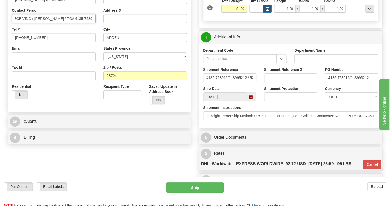
type input "RECEIVING / Bryson Redmon / PO# 4135-758916"
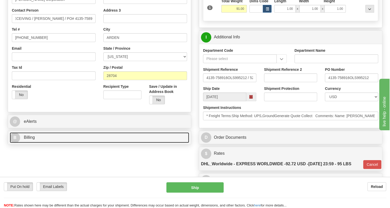
scroll to position [0, 0]
click at [32, 140] on span "Billing" at bounding box center [29, 137] width 11 height 4
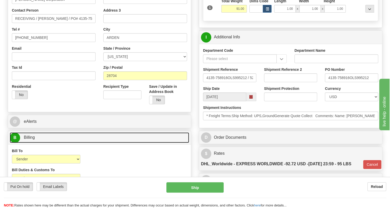
click at [32, 140] on span "Billing" at bounding box center [29, 137] width 11 height 4
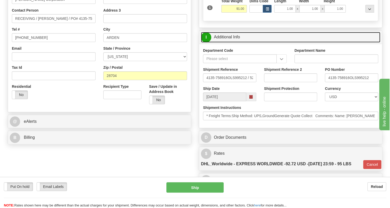
click at [232, 43] on link "I Additional Info" at bounding box center [290, 37] width 179 height 11
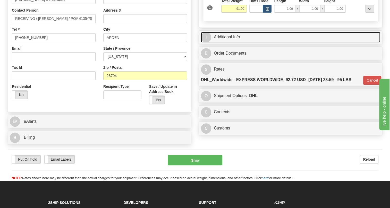
scroll to position [94, 0]
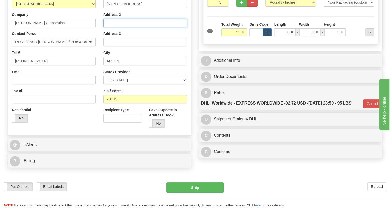
click at [111, 27] on input "Address 2" at bounding box center [145, 23] width 84 height 9
paste input "10-10482-40"
type input "10-10482-40"
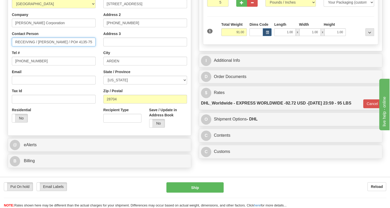
scroll to position [0, 3]
drag, startPoint x: 93, startPoint y: 54, endPoint x: 61, endPoint y: 56, distance: 31.5
click at [61, 46] on input "RECEIVING / Bryson Redmon / PO# 4135-758916" at bounding box center [54, 42] width 84 height 9
paste input "10-10482-40"
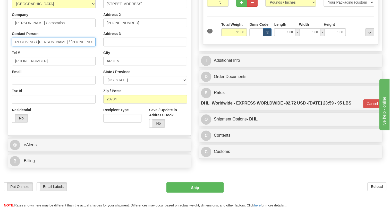
type input "RECEIVING / Bryson Redmon / 10-10482-40"
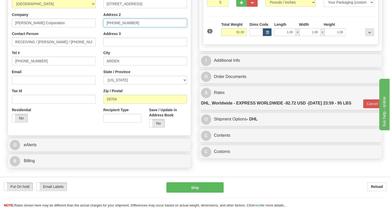
drag, startPoint x: 131, startPoint y: 36, endPoint x: 97, endPoint y: 37, distance: 33.8
click at [97, 37] on div "Country AFGHANISTAN ALAND ISLANDS ALBANIA ALGERIA AMERICAN SAMOA ANDORRA ANGOLA…" at bounding box center [99, 62] width 183 height 139
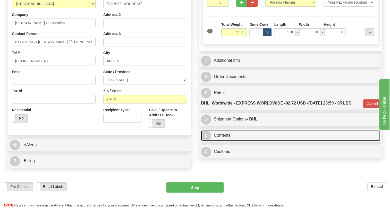
click at [224, 141] on link "C Contents" at bounding box center [290, 135] width 179 height 11
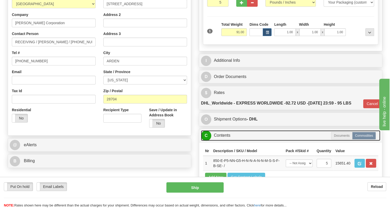
scroll to position [117, 0]
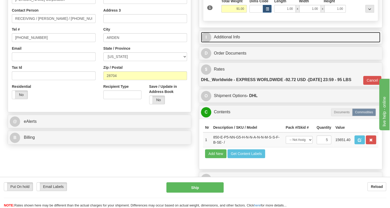
click at [229, 43] on link "I Additional Info" at bounding box center [290, 37] width 179 height 11
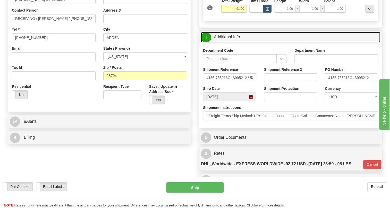
click at [229, 43] on link "I Additional Info" at bounding box center [290, 37] width 179 height 11
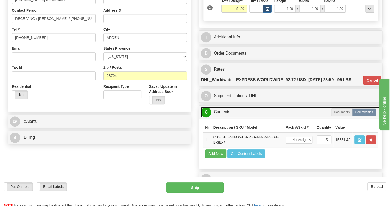
click at [223, 118] on link "C Contents" at bounding box center [290, 112] width 179 height 11
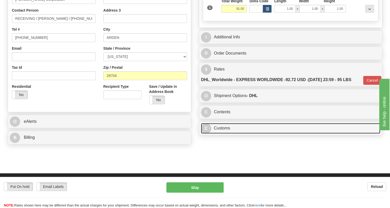
click at [224, 134] on link "C Customs" at bounding box center [290, 128] width 179 height 11
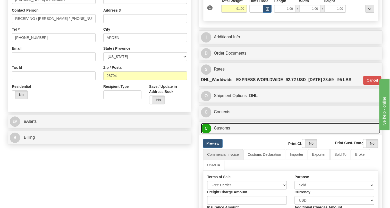
click at [224, 134] on link "C Customs" at bounding box center [290, 128] width 179 height 11
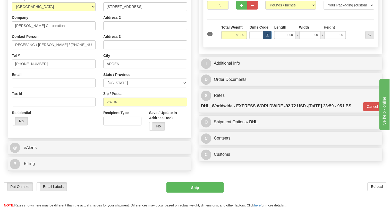
scroll to position [23, 0]
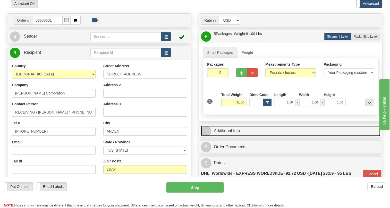
click at [235, 136] on link "I Additional Info" at bounding box center [290, 131] width 179 height 11
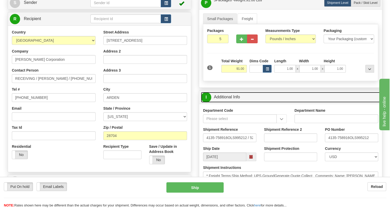
scroll to position [70, 0]
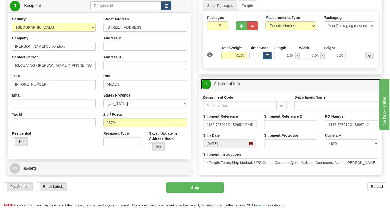
click at [232, 89] on link "I Additional Info" at bounding box center [290, 84] width 179 height 11
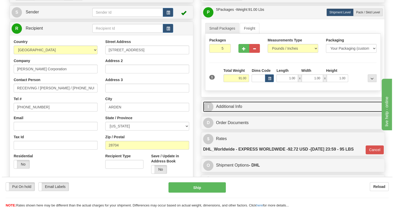
scroll to position [47, 0]
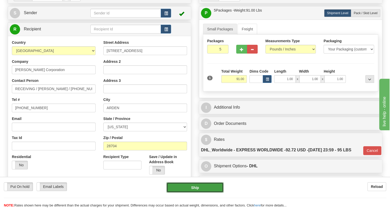
click at [195, 188] on button "Ship" at bounding box center [195, 187] width 57 height 10
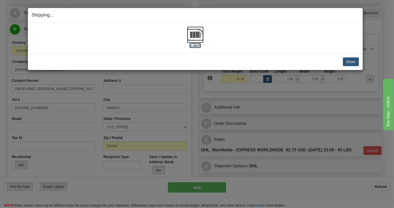
click at [197, 36] on img at bounding box center [195, 35] width 16 height 16
drag, startPoint x: 348, startPoint y: 61, endPoint x: 343, endPoint y: 60, distance: 4.8
click at [348, 61] on button "Close" at bounding box center [351, 61] width 16 height 9
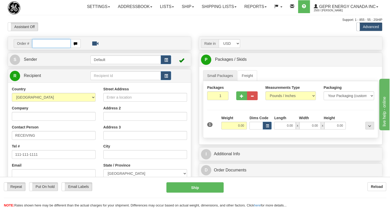
click at [47, 48] on input "text" at bounding box center [51, 43] width 38 height 9
paste input "0086688335"
click at [39, 48] on input "0086688335" at bounding box center [51, 43] width 38 height 9
type input "86688335"
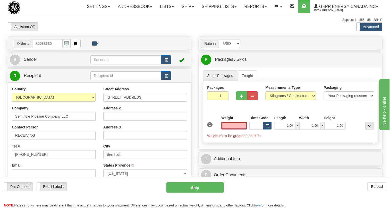
type input "BRENHAM"
type input "0.00"
click at [32, 62] on span "Sender" at bounding box center [30, 59] width 13 height 4
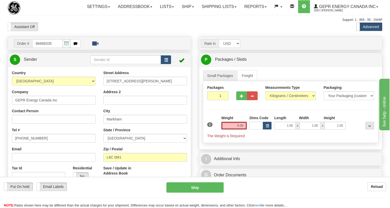
type input "MARKHAM"
click at [33, 143] on input "[PHONE_NUMBER]" at bounding box center [54, 138] width 84 height 9
paste input "[PHONE_NUMBER]"
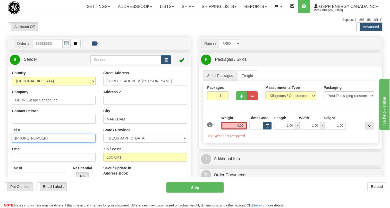
type input "[PHONE_NUMBER]"
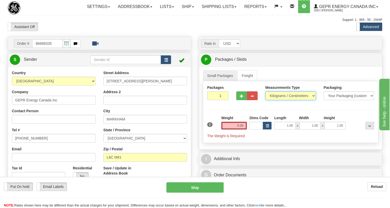
click at [286, 100] on select "Pounds / Inches Kilograms / Centimeters" at bounding box center [290, 96] width 51 height 9
select select "0"
click at [265, 100] on select "Pounds / Inches Kilograms / Centimeters" at bounding box center [290, 96] width 51 height 9
click at [236, 130] on input "0.00" at bounding box center [234, 126] width 26 height 8
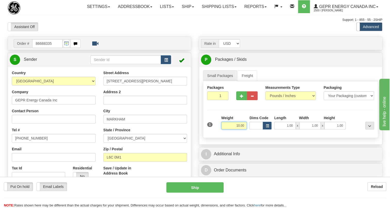
type input "10.00"
drag, startPoint x: 35, startPoint y: 71, endPoint x: 73, endPoint y: 76, distance: 38.4
click at [35, 62] on span "Sender" at bounding box center [30, 59] width 13 height 4
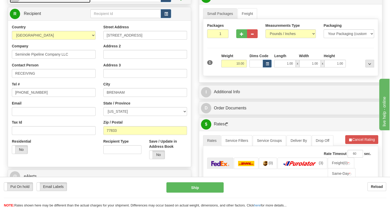
scroll to position [70, 0]
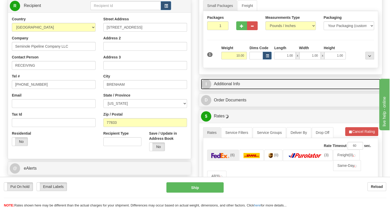
click at [232, 89] on link "I Additional Info" at bounding box center [290, 84] width 179 height 11
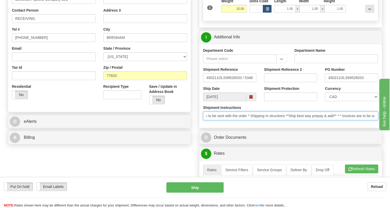
scroll to position [0, 0]
drag, startPoint x: 344, startPoint y: 129, endPoint x: 206, endPoint y: 129, distance: 138.2
click at [206, 120] on input "* Certificate of Origin documents to be sent with the order * Shipping In struc…" at bounding box center [290, 116] width 175 height 9
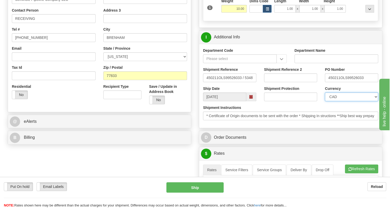
click at [345, 101] on select "CAD USD EUR ZAR [PERSON_NAME] ARN AUD AUS AWG BBD BFR BGN BHD BMD BND BRC BRL C…" at bounding box center [351, 97] width 53 height 9
select select "1"
click at [325, 101] on select "CAD USD EUR ZAR [PERSON_NAME] ARN AUD AUS AWG BBD BFR BGN BHD BMD BND BRC BRL C…" at bounding box center [351, 97] width 53 height 9
drag, startPoint x: 340, startPoint y: 90, endPoint x: 327, endPoint y: 91, distance: 12.7
click at [327, 82] on input "450211OLS99526033" at bounding box center [351, 77] width 53 height 9
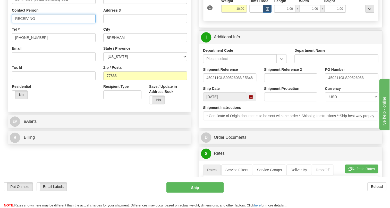
click at [40, 23] on input "RECEIVING" at bounding box center [54, 18] width 84 height 9
paste input "450211"
type input "RECEIVING / PO# 450211"
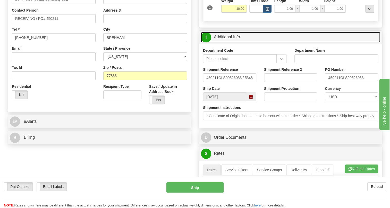
click at [228, 43] on link "I Additional Info" at bounding box center [290, 37] width 179 height 11
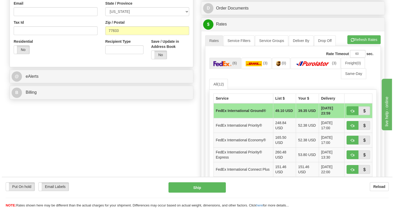
scroll to position [164, 0]
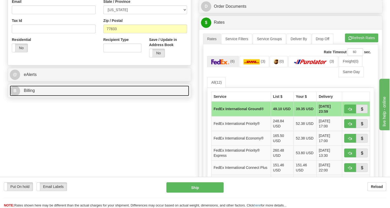
click at [32, 93] on span "Billing" at bounding box center [29, 90] width 11 height 4
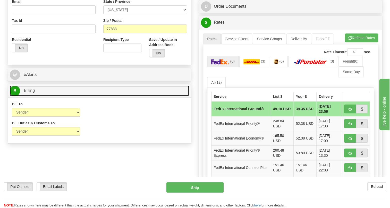
click at [32, 93] on span "Billing" at bounding box center [29, 90] width 11 height 4
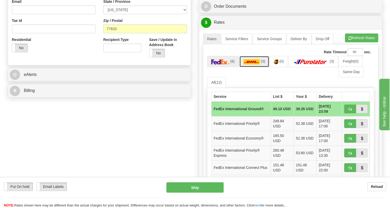
click at [253, 64] on img at bounding box center [252, 61] width 16 height 5
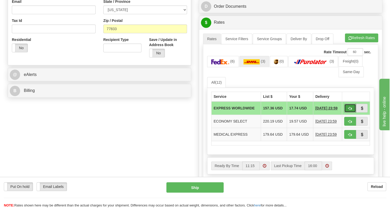
click at [349, 110] on span "button" at bounding box center [350, 108] width 4 height 3
type input "P"
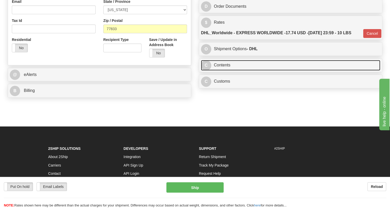
click at [228, 71] on link "C Contents" at bounding box center [290, 65] width 179 height 11
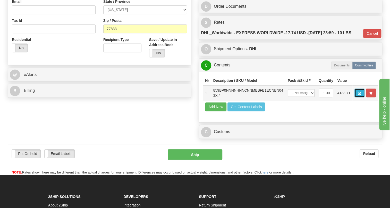
click at [360, 97] on button "button" at bounding box center [360, 93] width 10 height 9
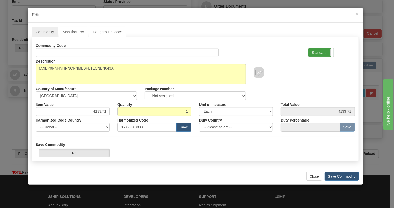
click at [314, 54] on label "Standard" at bounding box center [320, 52] width 25 height 8
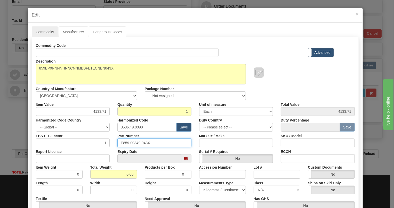
click at [132, 142] on input "E859-00349-043X" at bounding box center [154, 143] width 74 height 9
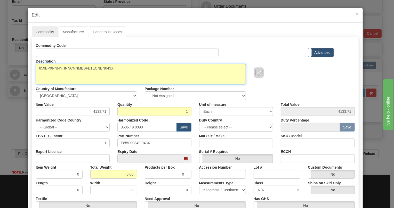
click at [81, 67] on textarea "859BP0NNNNHNNCNNMBBFB1ECNBN043X" at bounding box center [141, 74] width 210 height 21
paste textarea
type textarea "859BP0NNNNHNNCNNMBBFB1ECNBN"
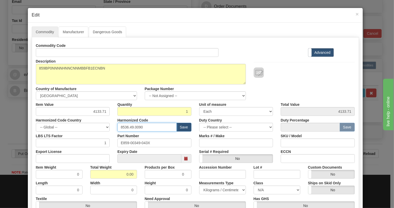
click at [131, 127] on input "8536.49.0090" at bounding box center [146, 127] width 59 height 9
paste input "7.10.916"
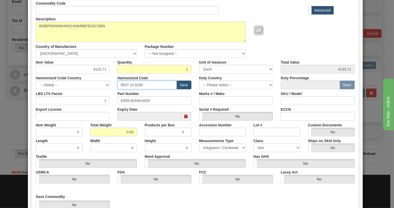
scroll to position [47, 0]
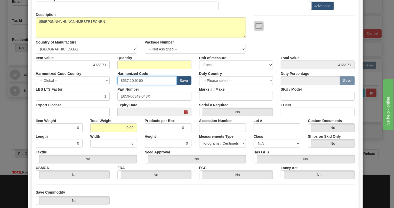
type input "8537.10.9160"
click at [119, 128] on input "0.00" at bounding box center [113, 127] width 47 height 9
type input "1.00"
type input "1.0000"
click at [217, 141] on select "Pounds / Inches Kilograms / Centimeters" at bounding box center [222, 143] width 47 height 9
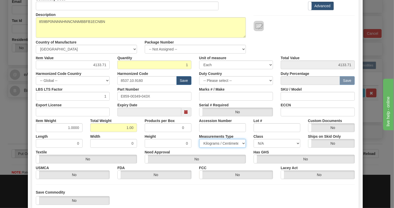
select select "0"
click at [199, 139] on select "Pounds / Inches Kilograms / Centimeters" at bounding box center [222, 143] width 47 height 9
drag, startPoint x: 214, startPoint y: 190, endPoint x: 231, endPoint y: 178, distance: 21.3
click at [214, 190] on div "Save Commodity Yes No" at bounding box center [195, 197] width 326 height 15
click at [102, 65] on input "4133.71" at bounding box center [73, 65] width 74 height 9
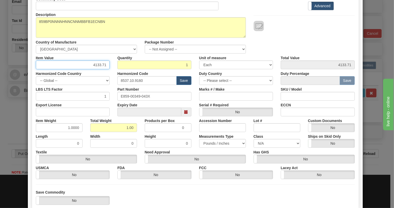
click at [102, 65] on input "4133.71" at bounding box center [73, 65] width 74 height 9
type input "3465.41"
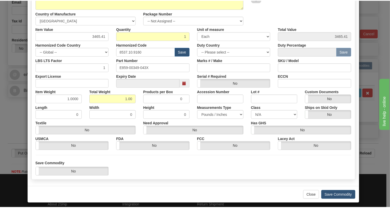
scroll to position [78, 0]
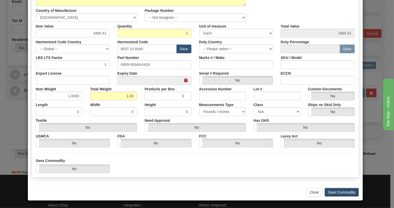
click at [337, 193] on button "Save Commodity" at bounding box center [341, 192] width 34 height 9
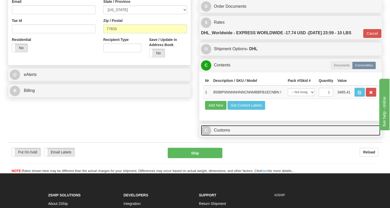
click at [223, 136] on link "C Customs" at bounding box center [290, 130] width 179 height 11
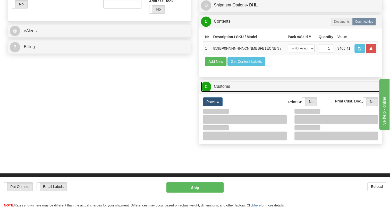
scroll to position [211, 0]
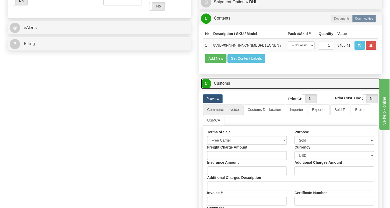
click at [224, 89] on link "C Customs" at bounding box center [290, 83] width 179 height 11
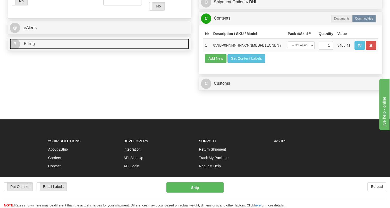
click at [30, 46] on span "Billing" at bounding box center [29, 44] width 11 height 4
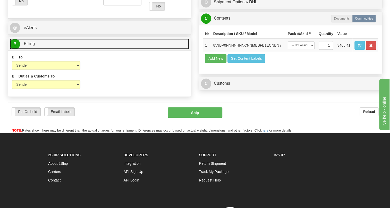
click at [30, 46] on span "Billing" at bounding box center [29, 44] width 11 height 4
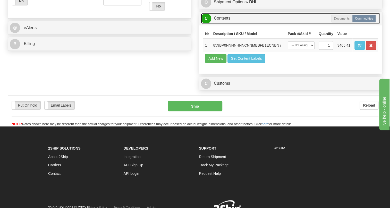
click at [225, 24] on link "C Contents" at bounding box center [290, 18] width 179 height 11
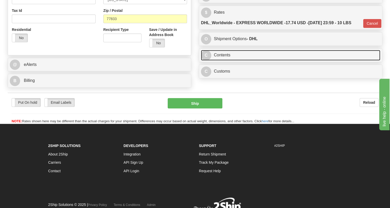
scroll to position [138, 0]
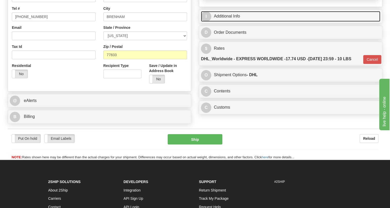
click at [227, 22] on link "I Additional Info" at bounding box center [290, 16] width 179 height 11
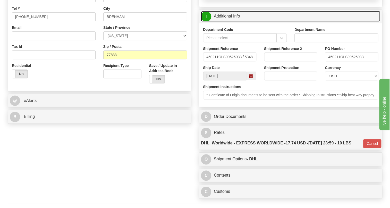
click at [227, 22] on link "I Additional Info" at bounding box center [290, 16] width 179 height 11
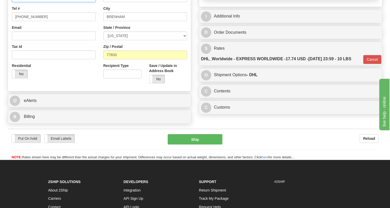
paste input "Agha Haider"
type input "Agha Haider / RECEIVING / PO# 450211"
click at [30, 21] on input "[PHONE_NUMBER]" at bounding box center [54, 16] width 84 height 9
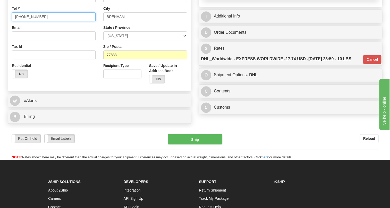
paste input "713-381-6528"
type input "713-381-6528"
drag, startPoint x: 82, startPoint y: 9, endPoint x: 39, endPoint y: 9, distance: 43.3
paste input "olls, Martin G. 979-337-7850"
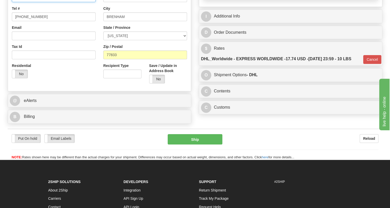
type input "Agha Haider / Rolls, Martin G. 979-337-7850"
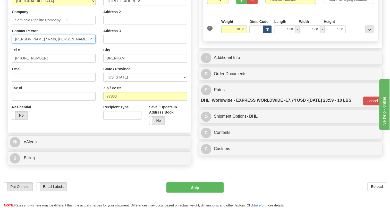
scroll to position [91, 0]
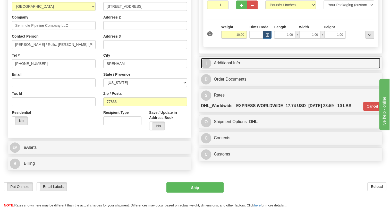
click at [234, 69] on link "I Additional Info" at bounding box center [290, 63] width 179 height 11
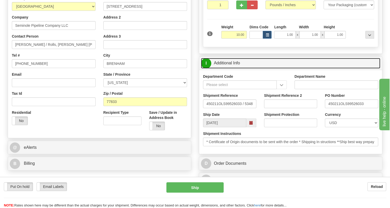
click at [234, 69] on link "I Additional Info" at bounding box center [290, 63] width 179 height 11
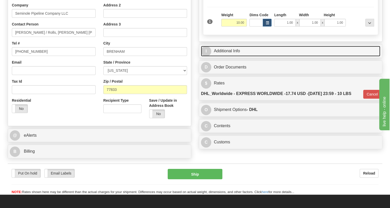
scroll to position [114, 0]
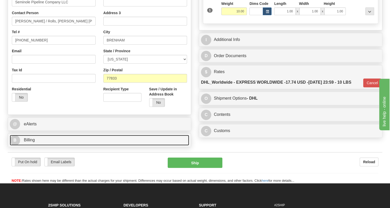
click at [31, 142] on span "Billing" at bounding box center [29, 140] width 11 height 4
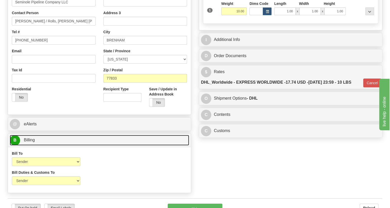
click at [32, 142] on span "Billing" at bounding box center [29, 140] width 11 height 4
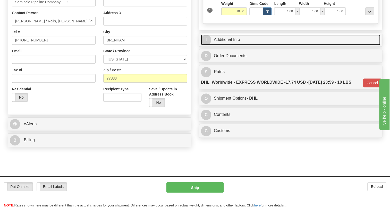
click at [233, 45] on link "I Additional Info" at bounding box center [290, 40] width 179 height 11
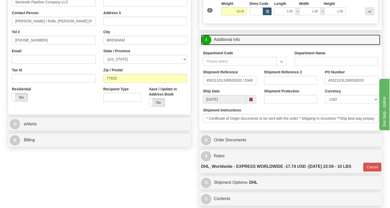
click at [233, 45] on link "I Additional Info" at bounding box center [290, 40] width 179 height 11
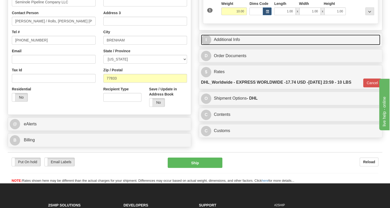
scroll to position [138, 0]
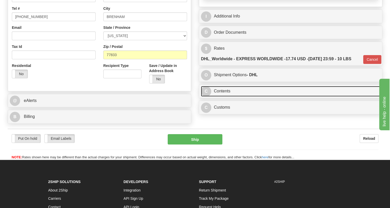
click at [223, 97] on link "C Contents" at bounding box center [290, 91] width 179 height 11
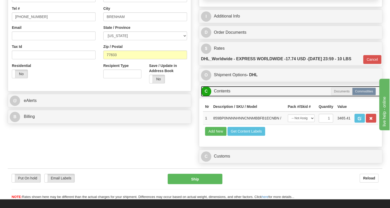
click at [224, 97] on link "C Contents" at bounding box center [290, 91] width 179 height 11
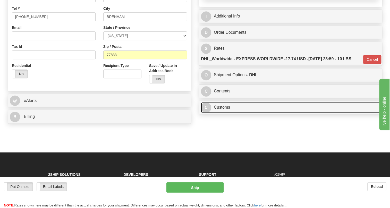
click at [224, 113] on link "C Customs" at bounding box center [290, 107] width 179 height 11
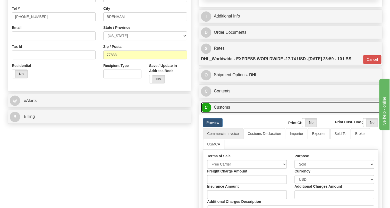
click at [224, 113] on link "C Customs" at bounding box center [290, 107] width 179 height 11
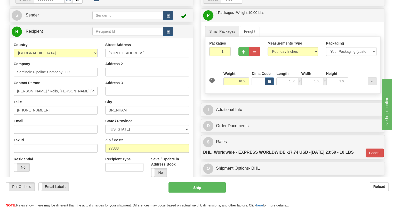
scroll to position [44, 0]
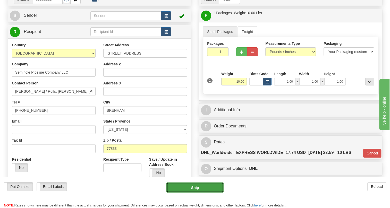
click at [196, 187] on button "Ship" at bounding box center [195, 187] width 57 height 10
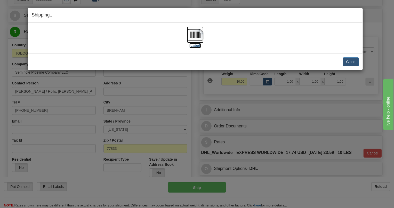
click at [194, 34] on img at bounding box center [195, 35] width 16 height 16
click at [350, 62] on button "Close" at bounding box center [351, 61] width 16 height 9
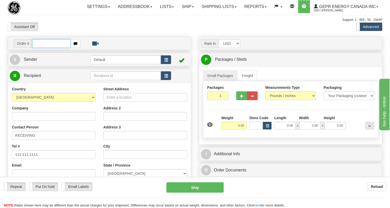
click at [46, 48] on input "text" at bounding box center [51, 43] width 38 height 9
paste input "0086688334"
click at [40, 48] on input "0086688334" at bounding box center [51, 43] width 38 height 9
type input "86688334"
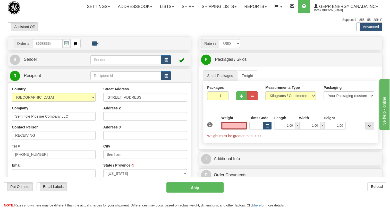
type input "BRENHAM"
type input "0.00"
click at [31, 62] on span "Sender" at bounding box center [30, 59] width 13 height 4
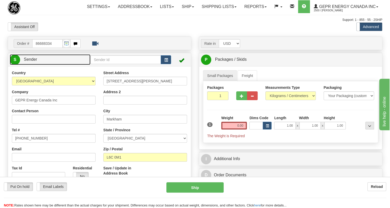
type input "MARKHAM"
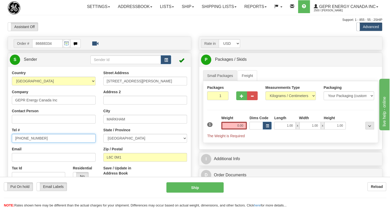
click at [28, 143] on input "[PHONE_NUMBER]" at bounding box center [54, 138] width 84 height 9
paste input "[PHONE_NUMBER]"
type input "[PHONE_NUMBER]"
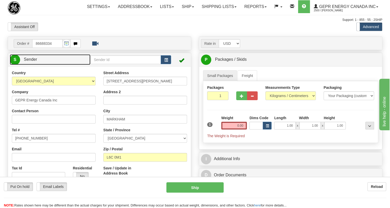
drag, startPoint x: 32, startPoint y: 71, endPoint x: 229, endPoint y: 115, distance: 202.1
click at [32, 62] on span "Sender" at bounding box center [30, 59] width 13 height 4
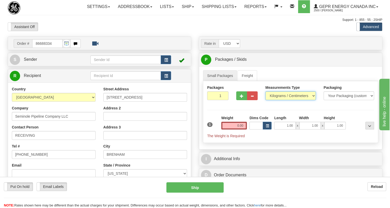
click at [275, 100] on select "Pounds / Inches Kilograms / Centimeters" at bounding box center [290, 96] width 51 height 9
select select "0"
click at [265, 100] on select "Pounds / Inches Kilograms / Centimeters" at bounding box center [290, 96] width 51 height 9
click at [235, 130] on input "0.00" at bounding box center [234, 126] width 26 height 8
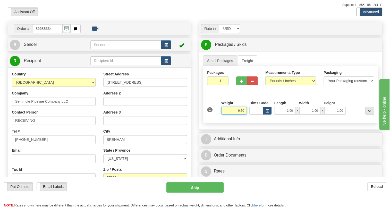
scroll to position [47, 0]
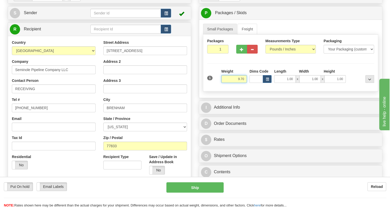
type input "9.70"
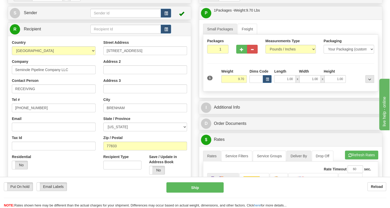
drag, startPoint x: 262, startPoint y: 187, endPoint x: 292, endPoint y: 167, distance: 35.7
click at [263, 186] on div "Reload" at bounding box center [308, 186] width 155 height 9
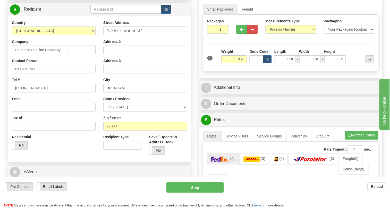
scroll to position [94, 0]
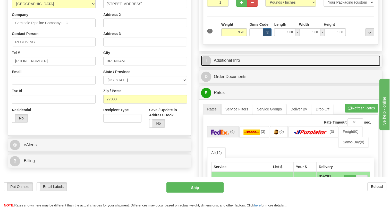
click at [235, 66] on link "I Additional Info" at bounding box center [290, 60] width 179 height 11
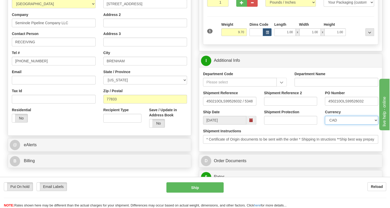
click at [347, 125] on select "CAD USD EUR ZAR [PERSON_NAME] ARN AUD AUS AWG BBD BFR BGN BHD BMD BND BRC BRL C…" at bounding box center [351, 120] width 53 height 9
select select "1"
click at [325, 125] on select "CAD USD EUR ZAR [PERSON_NAME] ARN AUD AUS AWG BBD BFR BGN BHD BMD BND BRC BRL C…" at bounding box center [351, 120] width 53 height 9
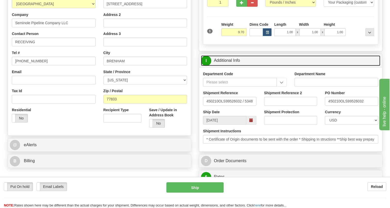
click at [237, 66] on link "I Additional Info" at bounding box center [290, 60] width 179 height 11
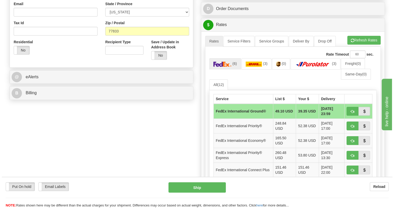
scroll to position [164, 0]
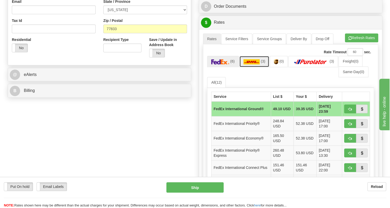
click at [255, 64] on img at bounding box center [252, 61] width 16 height 5
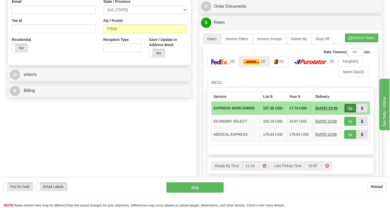
click at [351, 110] on span "button" at bounding box center [350, 108] width 4 height 3
type input "P"
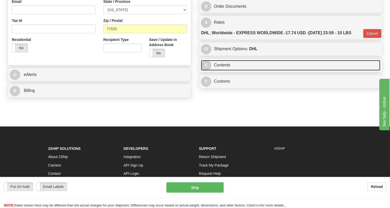
click at [228, 71] on link "C Contents" at bounding box center [290, 65] width 179 height 11
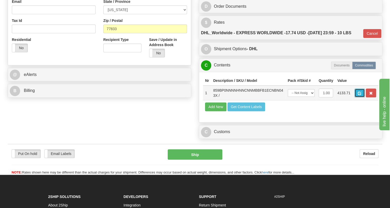
click at [359, 95] on span "button" at bounding box center [360, 93] width 4 height 3
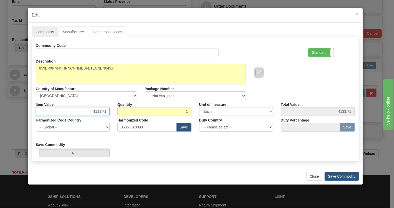
click at [101, 112] on input "4133.71" at bounding box center [73, 111] width 74 height 9
type input "3465.41"
click at [312, 51] on label "Standard" at bounding box center [320, 52] width 25 height 8
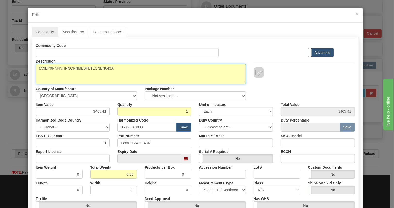
click at [88, 68] on textarea "859BP0NNNNHNNCNNMBBFB1ECNBN043X" at bounding box center [141, 74] width 210 height 21
paste textarea
type textarea "859BP0NNNNHNNCNNMBBFB1ECNBN"
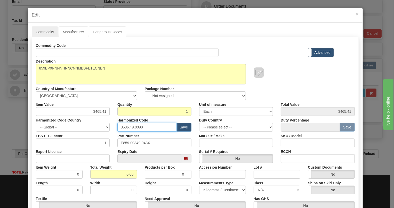
click at [131, 128] on input "8536.49.0090" at bounding box center [146, 127] width 59 height 9
paste input "7.10.916"
type input "8537.10.9160"
click at [123, 177] on input "0.00" at bounding box center [113, 174] width 47 height 9
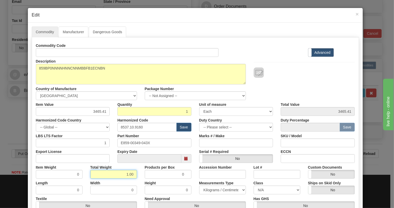
type input "1.00"
type input "1.0000"
click at [225, 190] on select "Pounds / Inches Kilograms / Centimeters" at bounding box center [222, 190] width 47 height 9
select select "0"
click at [199, 186] on select "Pounds / Inches Kilograms / Centimeters" at bounding box center [222, 190] width 47 height 9
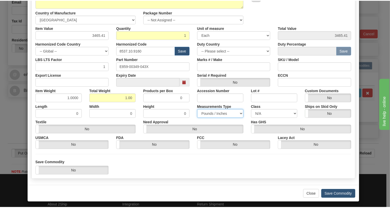
scroll to position [78, 0]
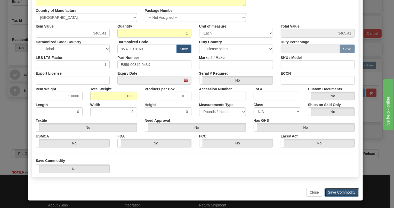
click at [342, 192] on button "Save Commodity" at bounding box center [341, 192] width 34 height 9
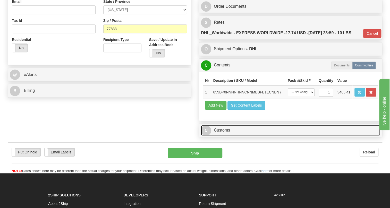
click at [225, 136] on link "C Customs" at bounding box center [290, 130] width 179 height 11
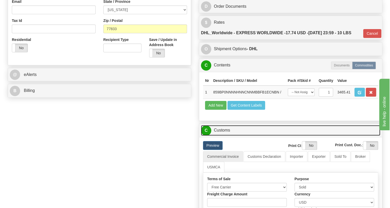
click at [225, 136] on link "C Customs" at bounding box center [290, 130] width 179 height 11
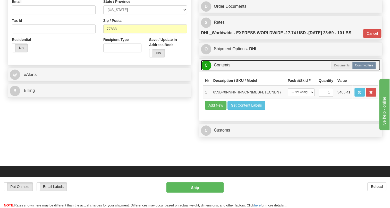
click at [224, 71] on link "C Contents" at bounding box center [290, 65] width 179 height 11
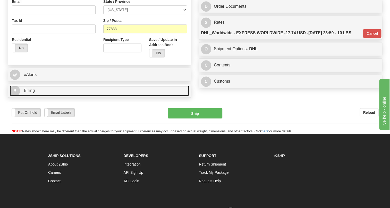
click at [32, 93] on span "Billing" at bounding box center [29, 90] width 11 height 4
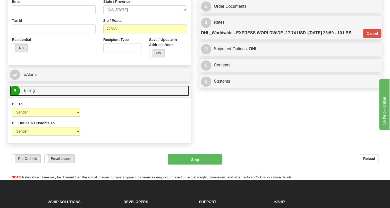
click at [32, 93] on span "Billing" at bounding box center [29, 90] width 11 height 4
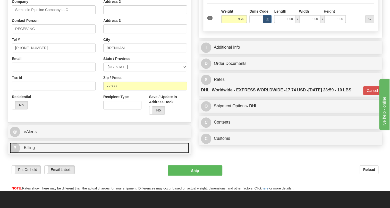
scroll to position [94, 0]
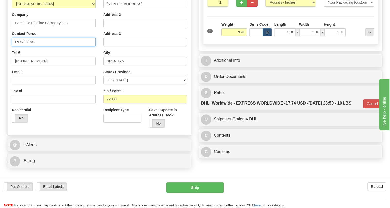
click at [22, 46] on input "RECEIVING" at bounding box center [54, 42] width 84 height 9
paste input "[PERSON_NAME]"
type input "[PERSON_NAME] /"
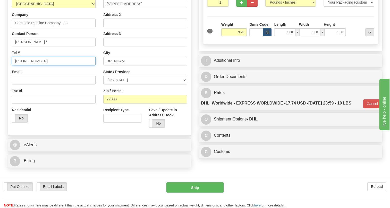
click at [29, 65] on input "[PHONE_NUMBER]" at bounding box center [54, 61] width 84 height 9
paste input "[PHONE_NUMBER]"
type input "[PHONE_NUMBER]"
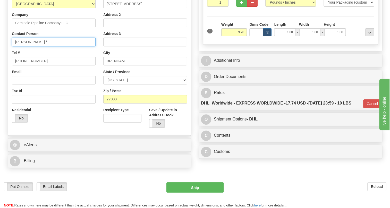
click at [57, 46] on input "[PERSON_NAME] /" at bounding box center [54, 42] width 84 height 9
paste input "Rolls, [PERSON_NAME] [PHONE_NUMBER]"
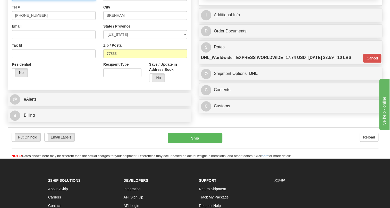
scroll to position [140, 0]
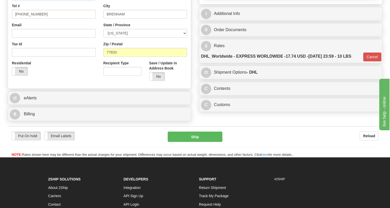
type input "[PERSON_NAME] / Rolls, [PERSON_NAME] [PHONE_NUMBER]"
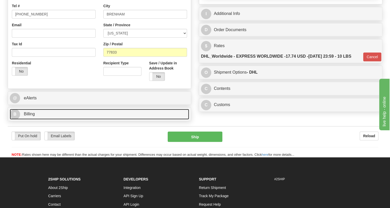
click at [31, 116] on span "Billing" at bounding box center [29, 114] width 11 height 4
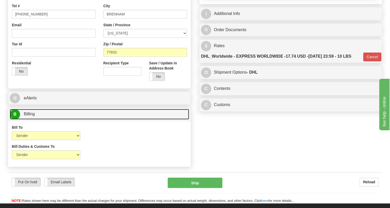
click at [31, 116] on span "Billing" at bounding box center [29, 114] width 11 height 4
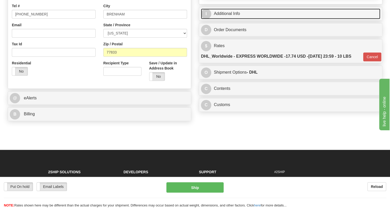
click at [229, 19] on link "I Additional Info" at bounding box center [290, 14] width 179 height 11
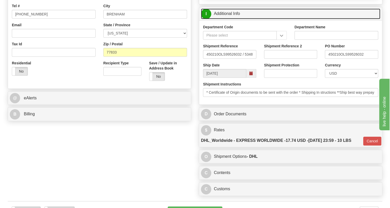
click at [229, 19] on link "I Additional Info" at bounding box center [290, 14] width 179 height 11
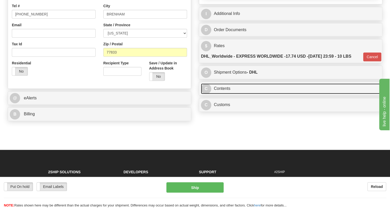
click at [223, 94] on link "C Contents" at bounding box center [290, 89] width 179 height 11
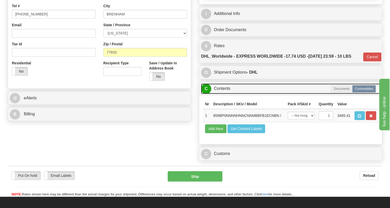
click at [223, 94] on link "C Contents" at bounding box center [290, 89] width 179 height 11
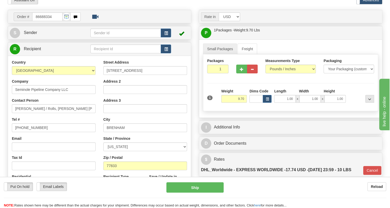
scroll to position [23, 0]
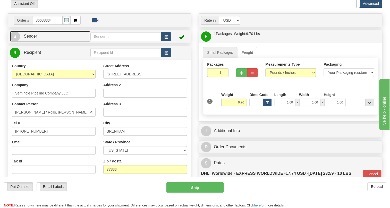
click at [33, 38] on span "Sender" at bounding box center [30, 36] width 13 height 4
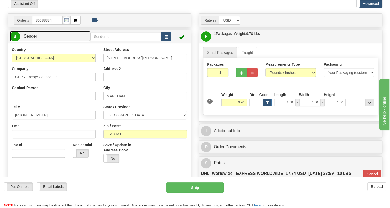
click at [33, 38] on span "Sender" at bounding box center [30, 36] width 13 height 4
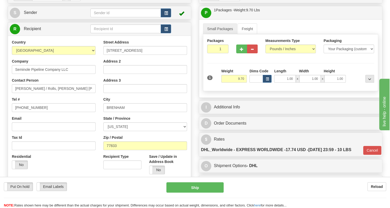
scroll to position [70, 0]
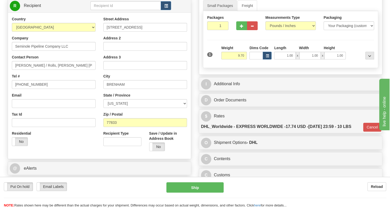
click at [231, 89] on link "I Additional Info" at bounding box center [290, 84] width 179 height 11
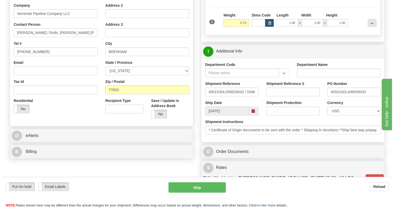
scroll to position [117, 0]
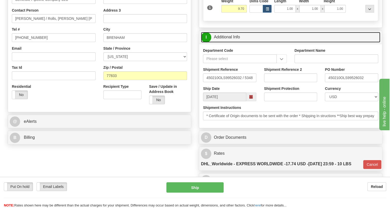
click at [223, 43] on link "I Additional Info" at bounding box center [290, 37] width 179 height 11
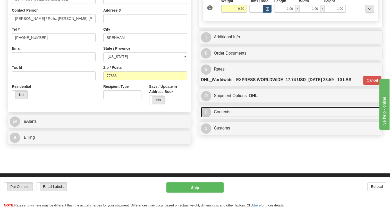
click at [226, 118] on link "C Contents" at bounding box center [290, 112] width 179 height 11
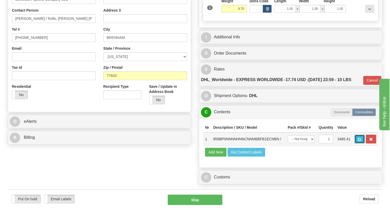
click at [358, 141] on span "button" at bounding box center [360, 139] width 4 height 3
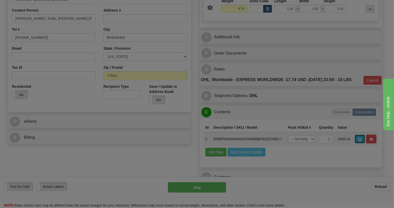
scroll to position [0, 0]
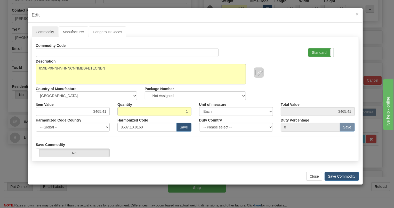
click at [320, 52] on label "Standard" at bounding box center [320, 52] width 25 height 8
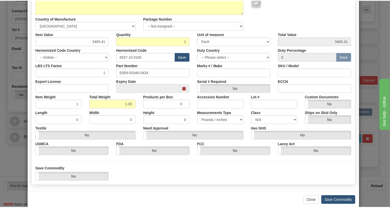
scroll to position [78, 0]
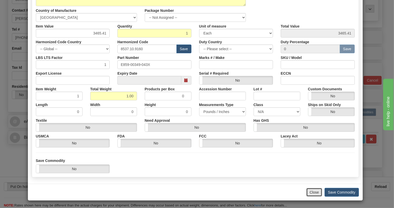
click at [311, 192] on button "Close" at bounding box center [314, 192] width 16 height 9
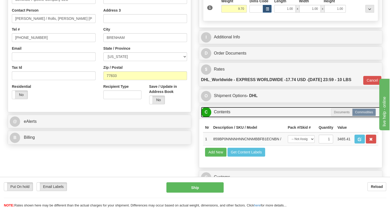
click at [227, 118] on link "C Contents" at bounding box center [290, 112] width 179 height 11
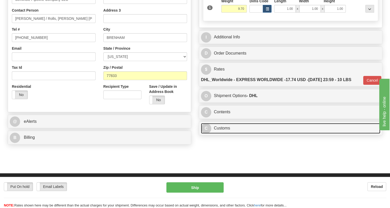
click at [228, 134] on link "C Customs" at bounding box center [290, 128] width 179 height 11
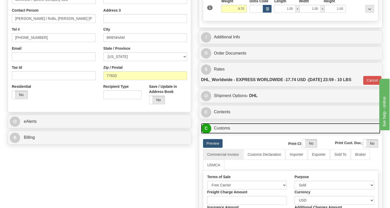
click at [228, 134] on link "C Customs" at bounding box center [290, 128] width 179 height 11
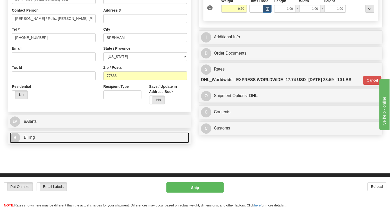
click at [29, 140] on span "Billing" at bounding box center [29, 137] width 11 height 4
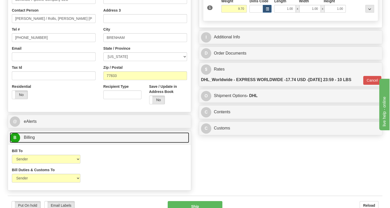
click at [29, 140] on span "Billing" at bounding box center [29, 137] width 11 height 4
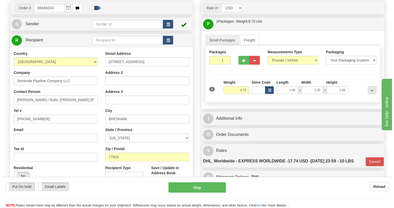
scroll to position [47, 0]
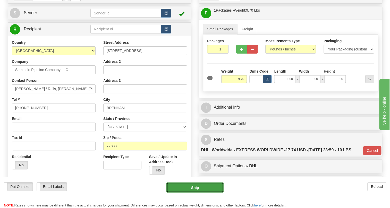
click at [198, 186] on button "Ship" at bounding box center [195, 187] width 57 height 10
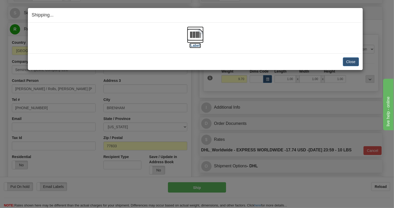
click at [199, 35] on img at bounding box center [195, 35] width 16 height 16
